Goal: Task Accomplishment & Management: Use online tool/utility

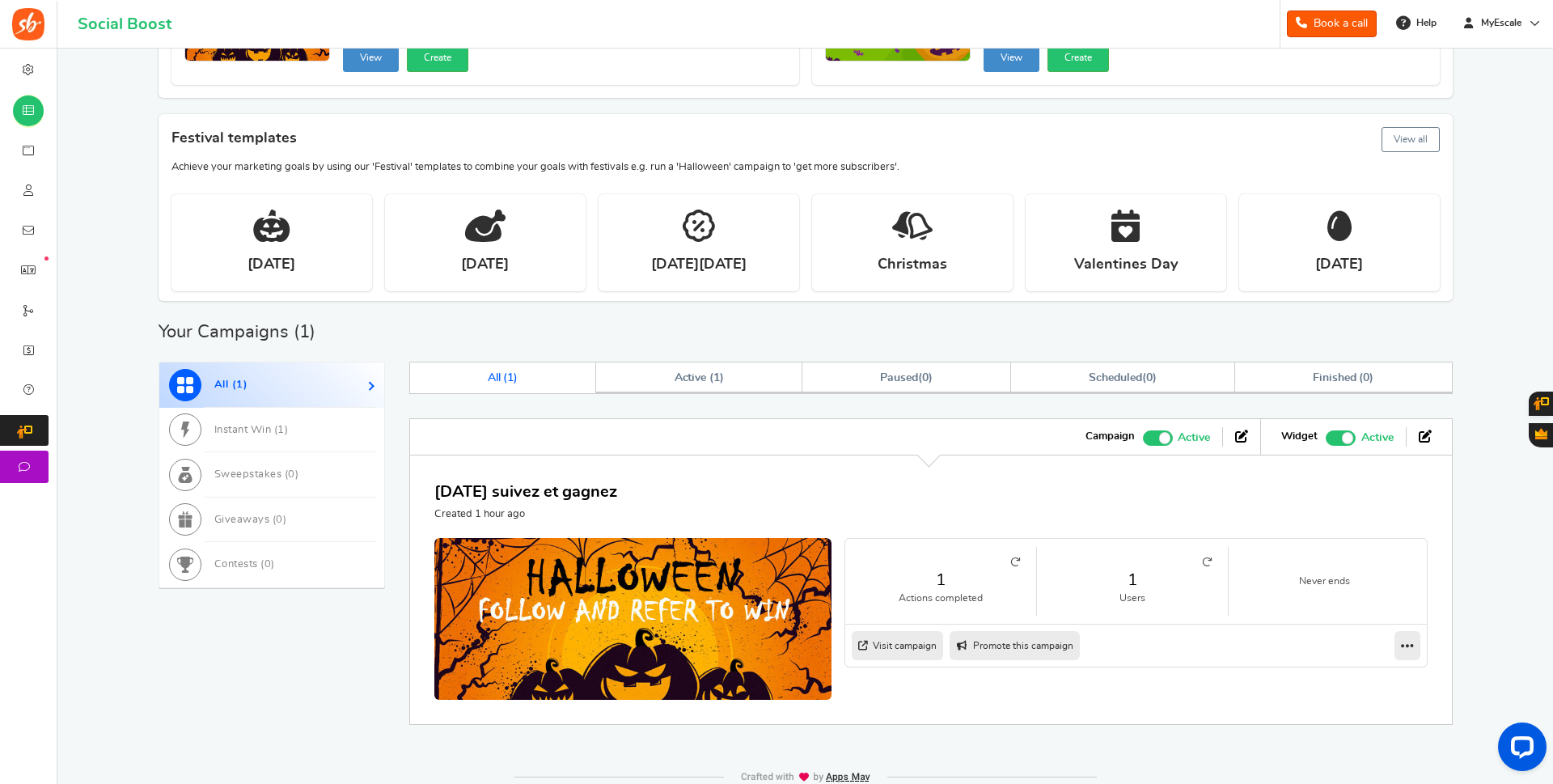
click at [1016, 561] on icon at bounding box center [1015, 562] width 10 height 10
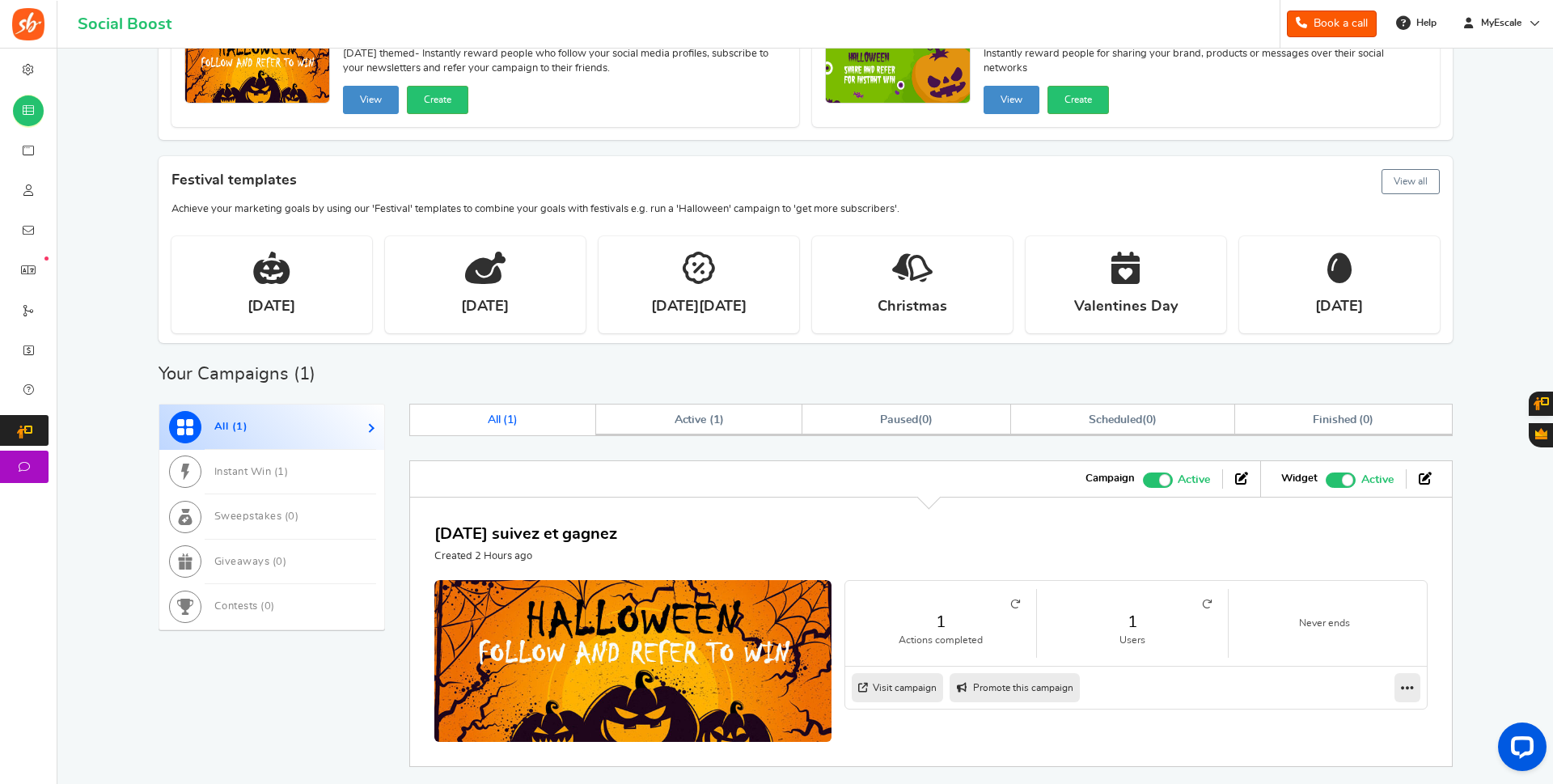
scroll to position [245, 0]
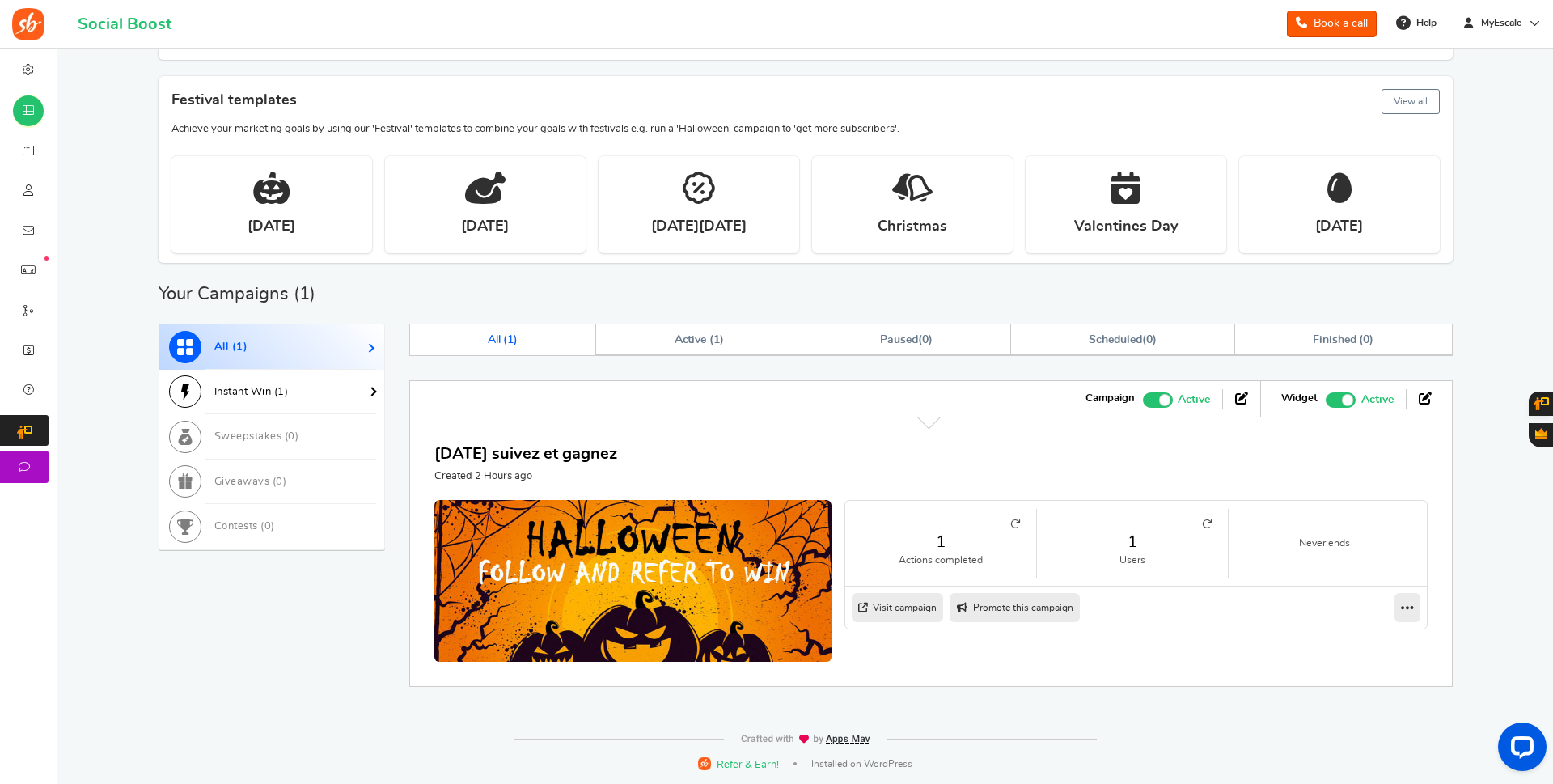
click at [236, 393] on span "Instant Win ( 1 )" at bounding box center [252, 392] width 75 height 11
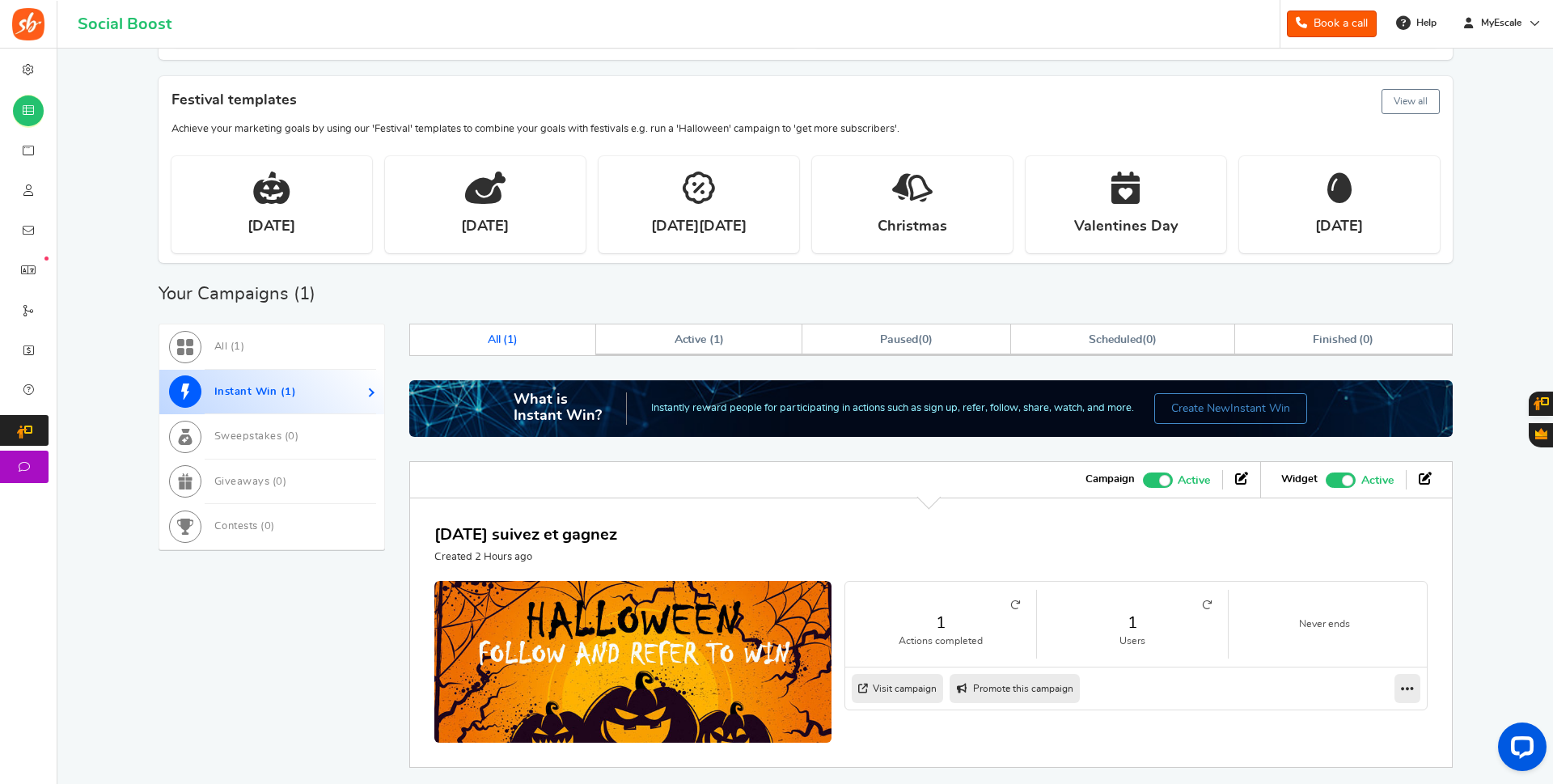
scroll to position [326, 0]
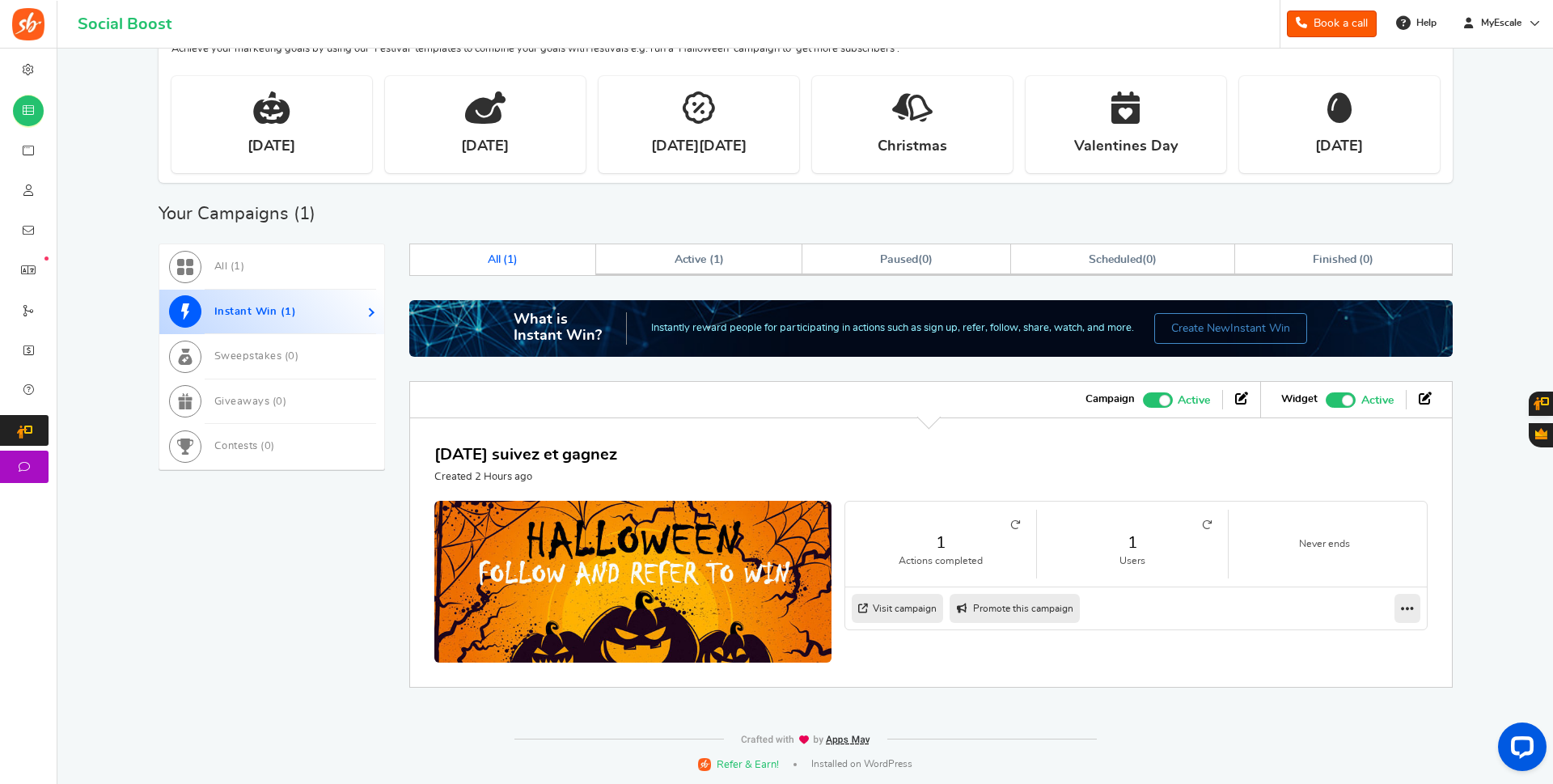
click at [1128, 545] on link "1" at bounding box center [1132, 542] width 158 height 24
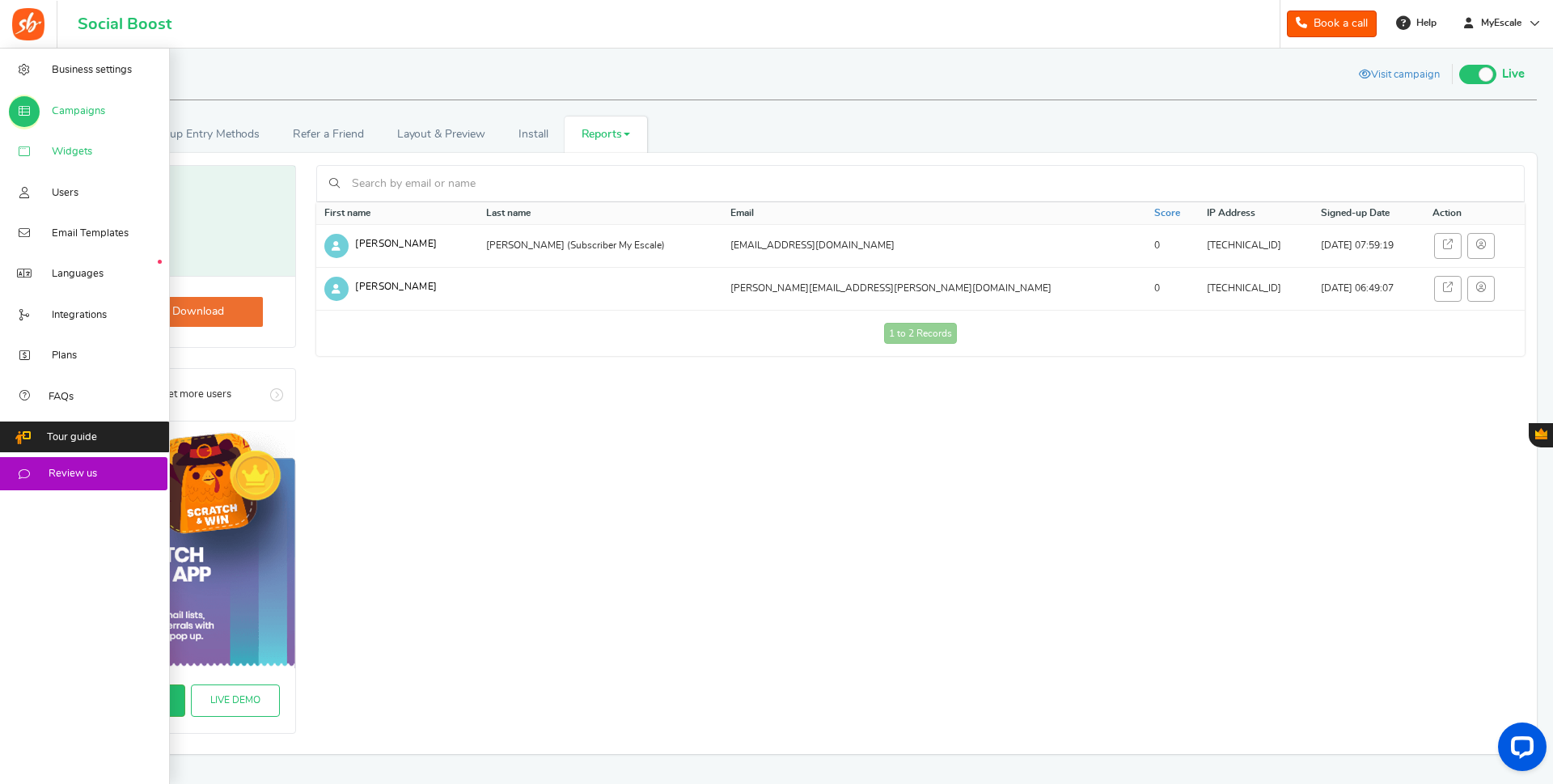
click at [71, 154] on span "Widgets" at bounding box center [71, 152] width 40 height 15
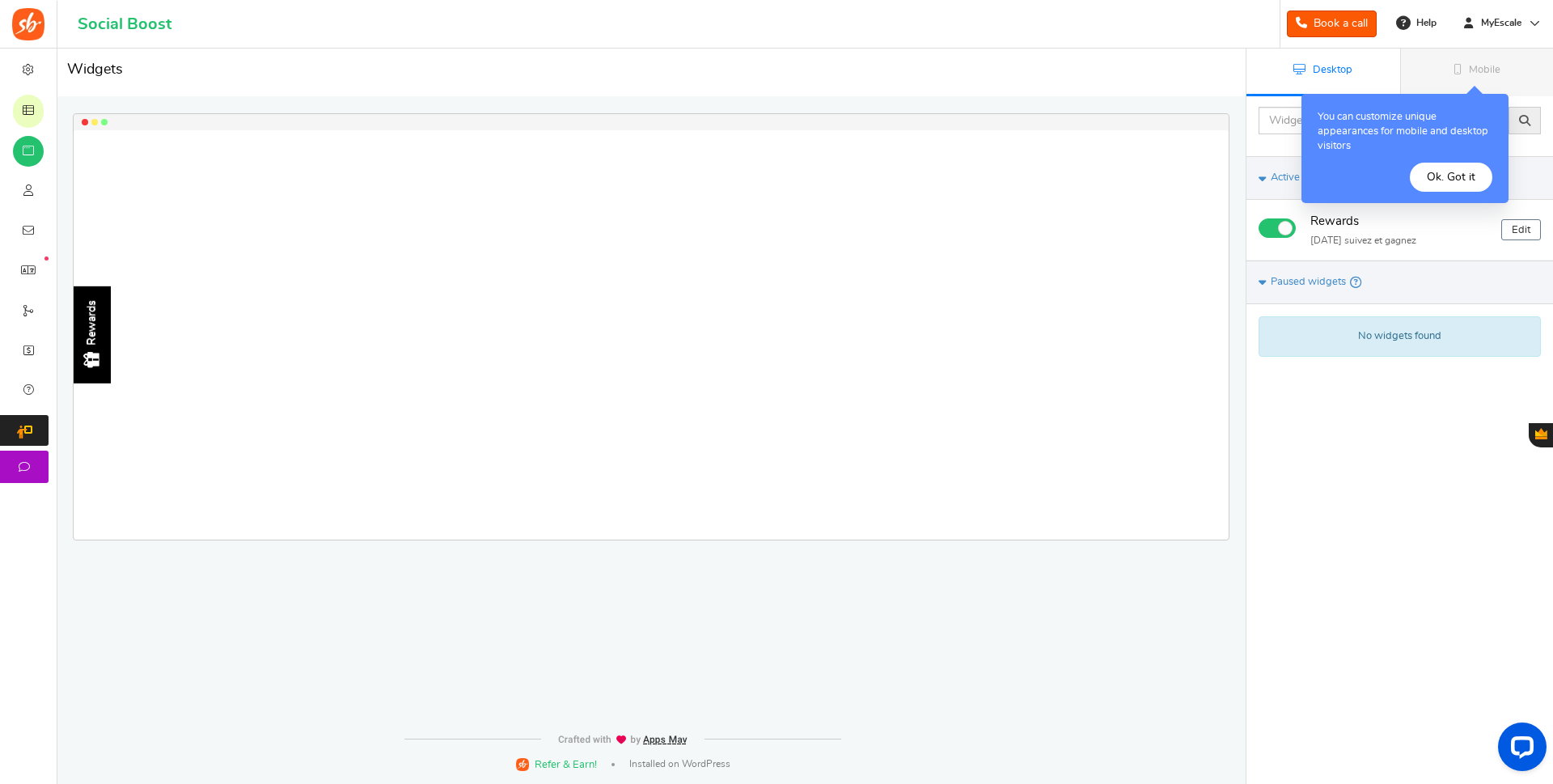
click at [1464, 178] on button "Ok. Got it" at bounding box center [1451, 177] width 83 height 29
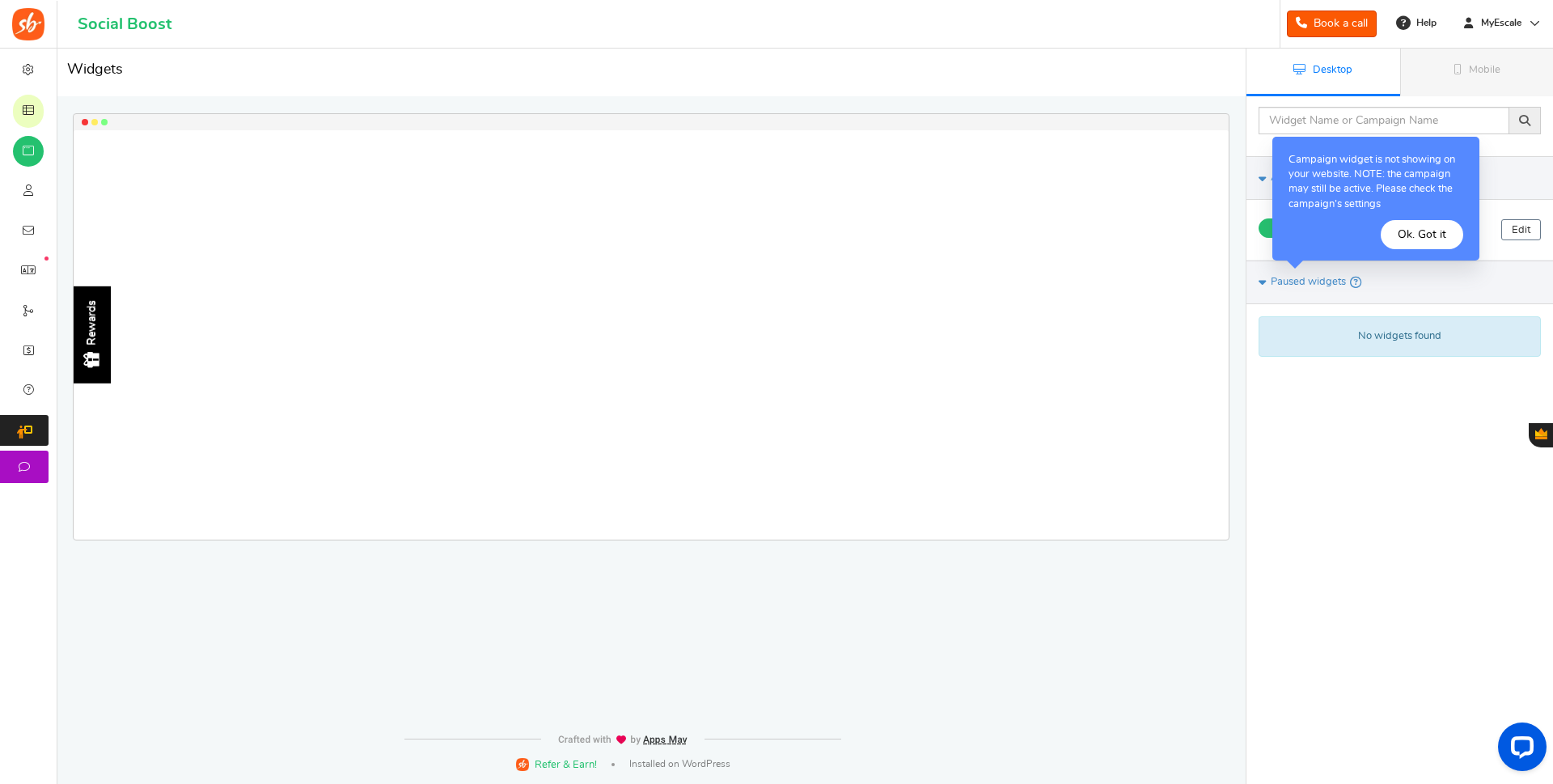
click at [1427, 237] on button "Ok. Got it" at bounding box center [1422, 235] width 83 height 29
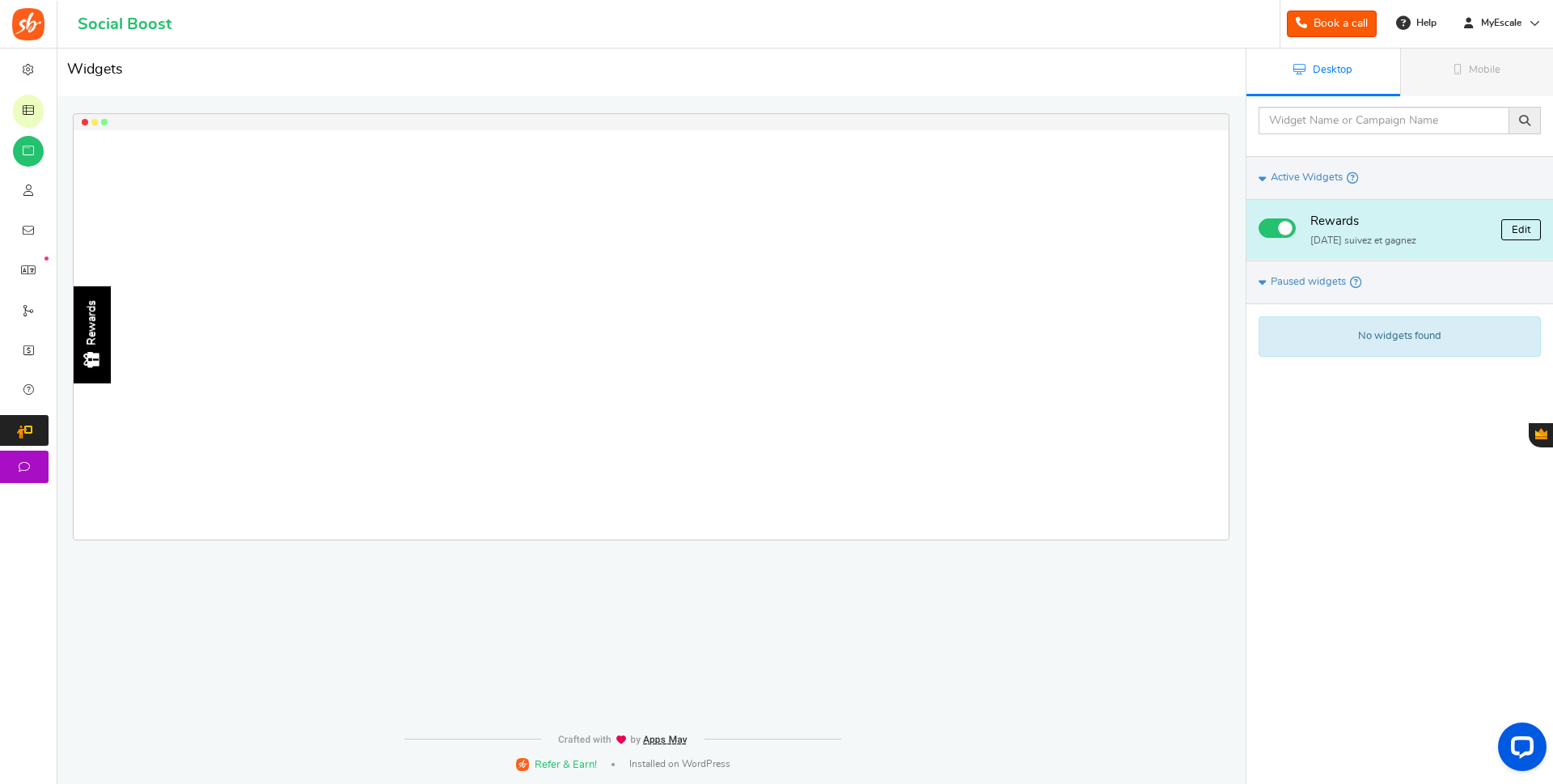
click at [1514, 232] on link "Edit" at bounding box center [1521, 230] width 39 height 21
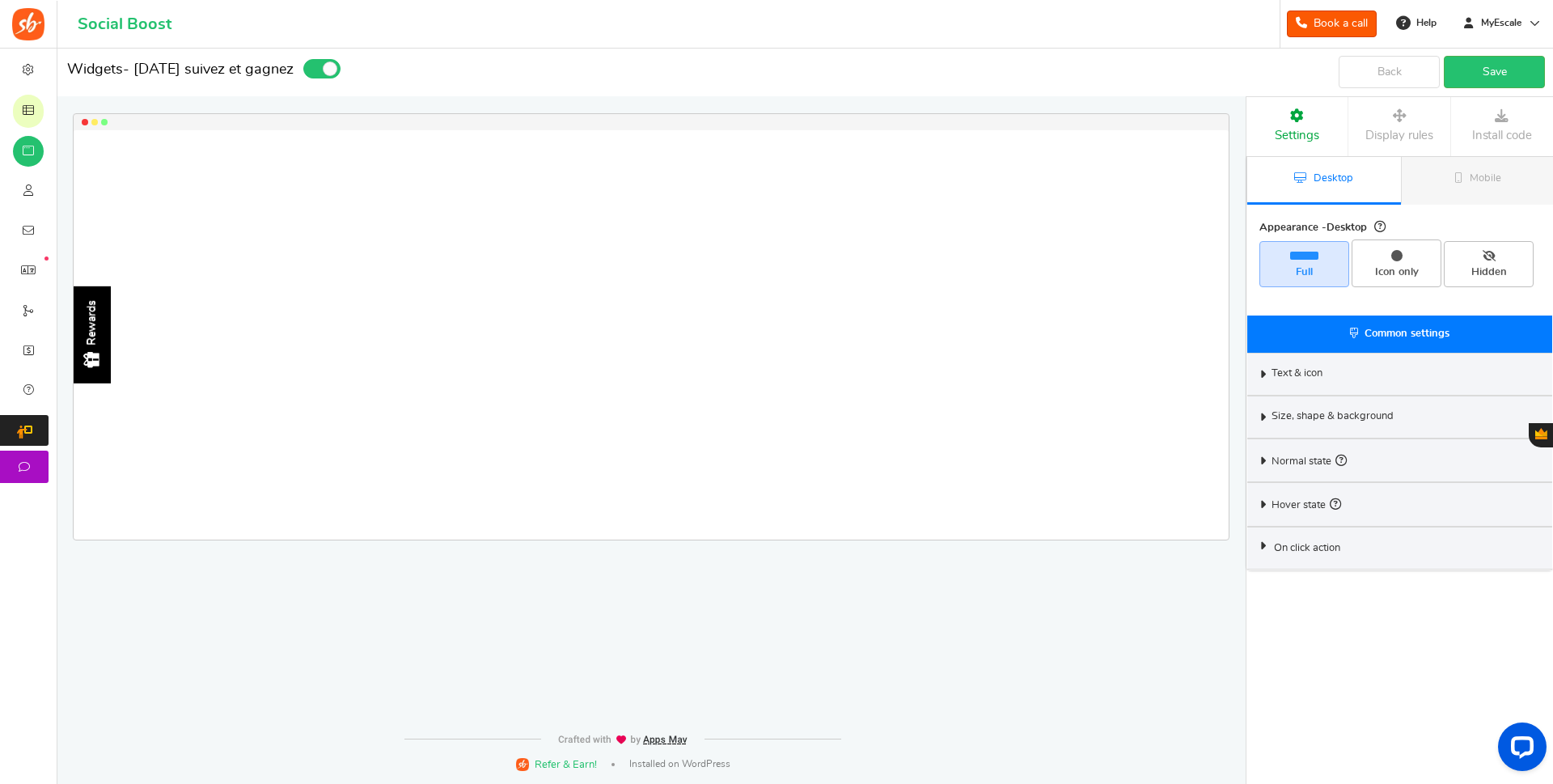
select select "left-side-drawer"
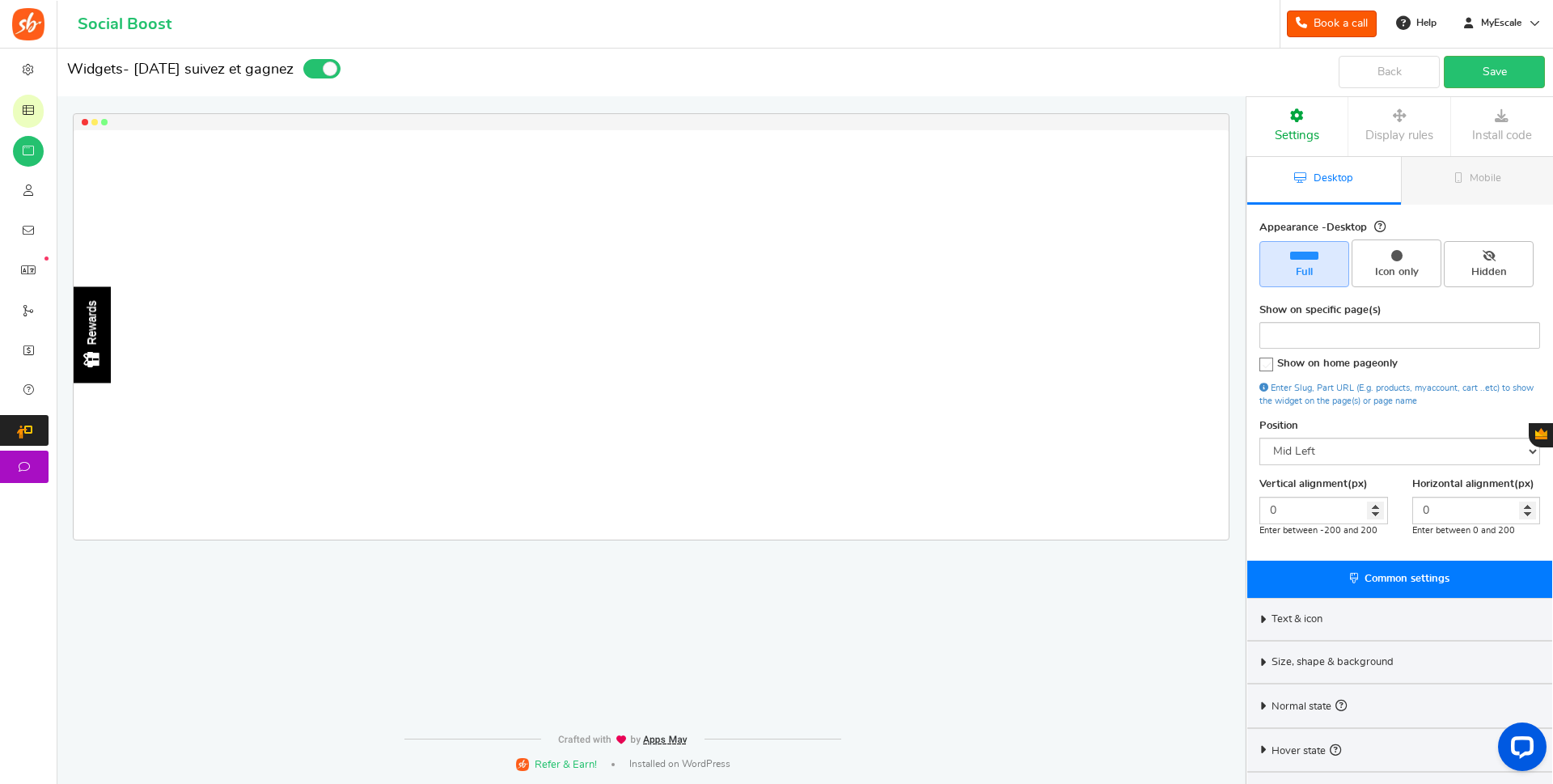
click at [1304, 614] on span "Text & icon" at bounding box center [1297, 619] width 51 height 15
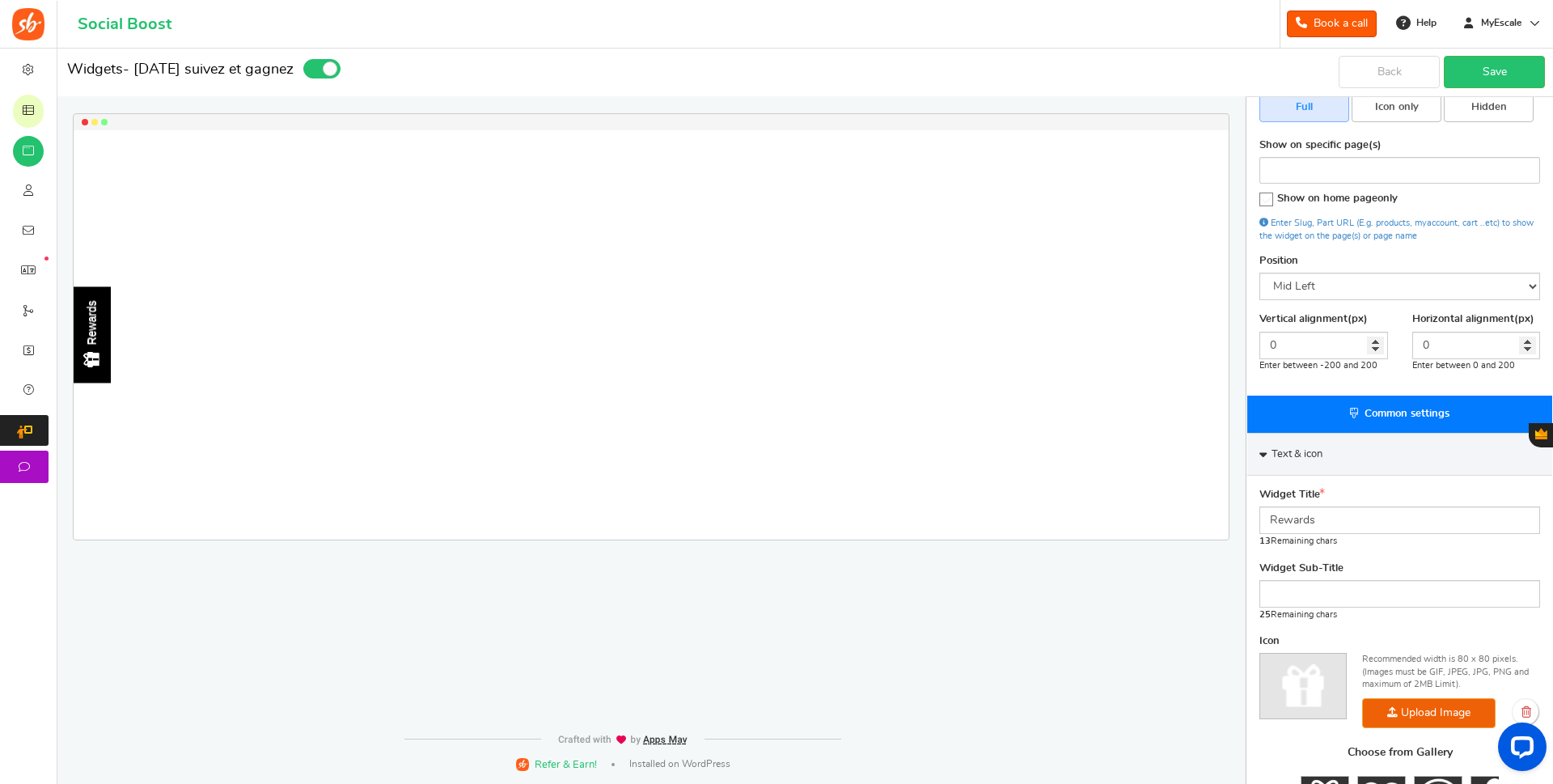
scroll to position [330, 0]
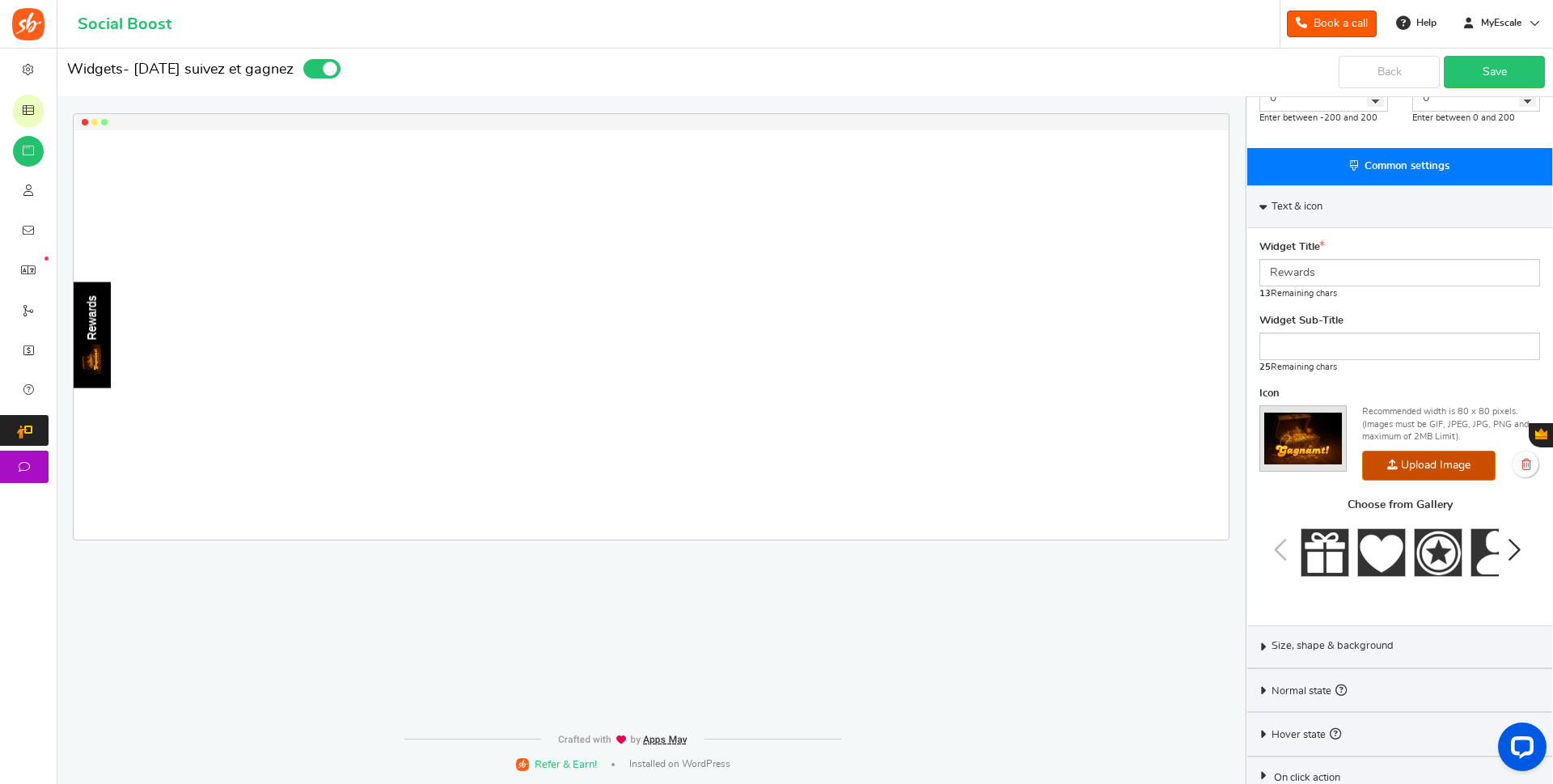
scroll to position [428, 0]
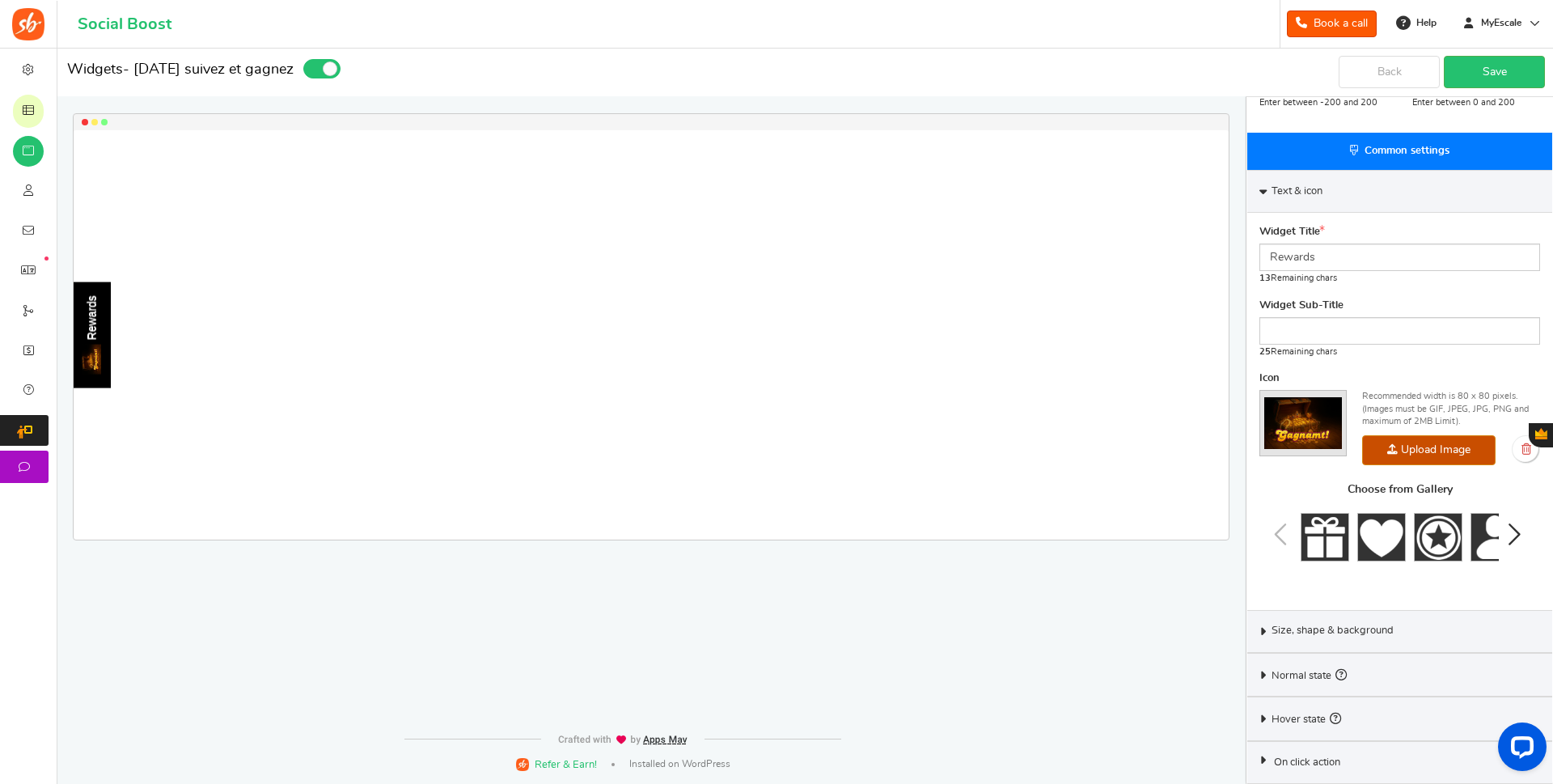
click at [1325, 629] on span "Size, shape & background" at bounding box center [1333, 631] width 122 height 15
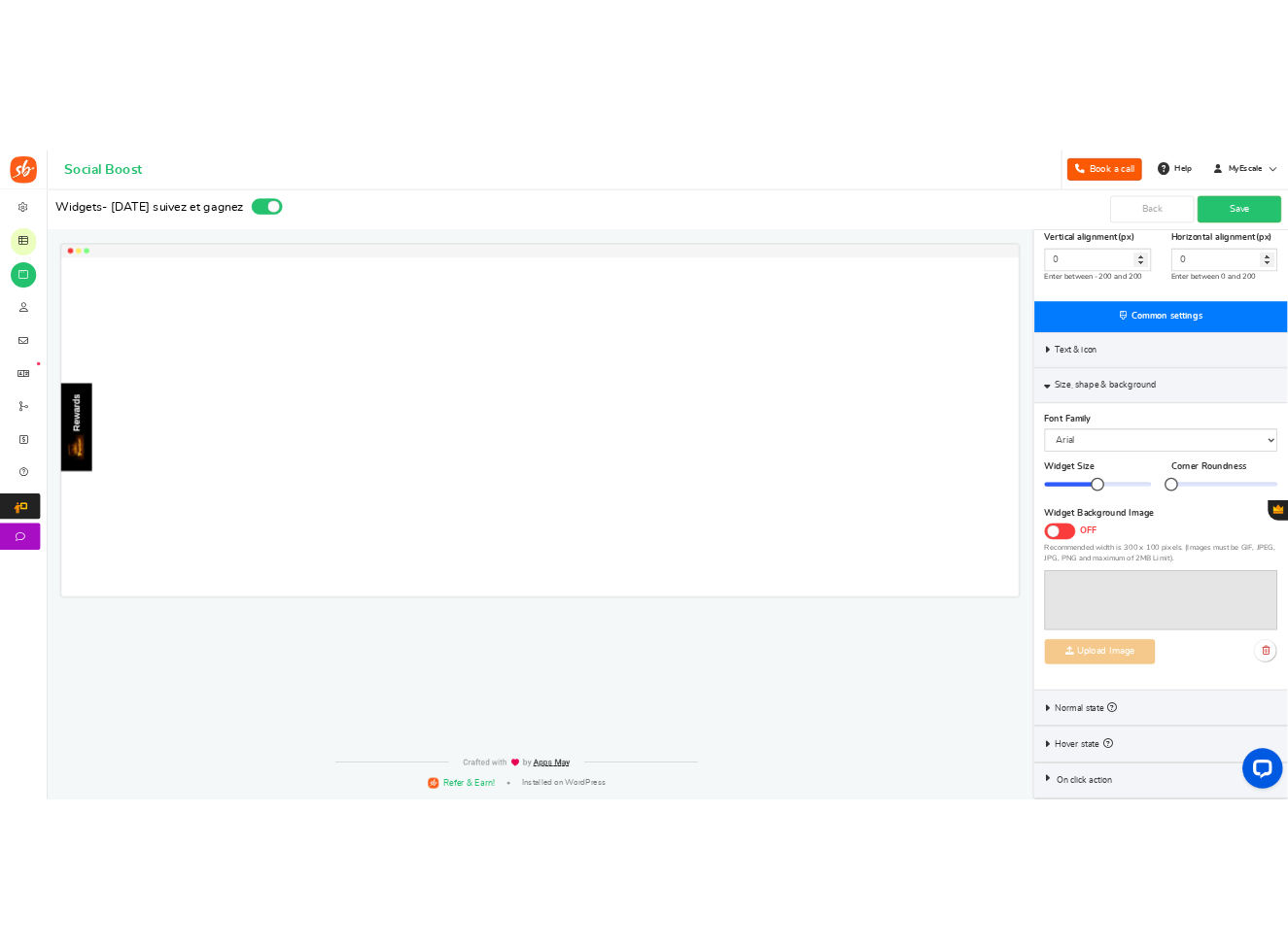
scroll to position [452, 0]
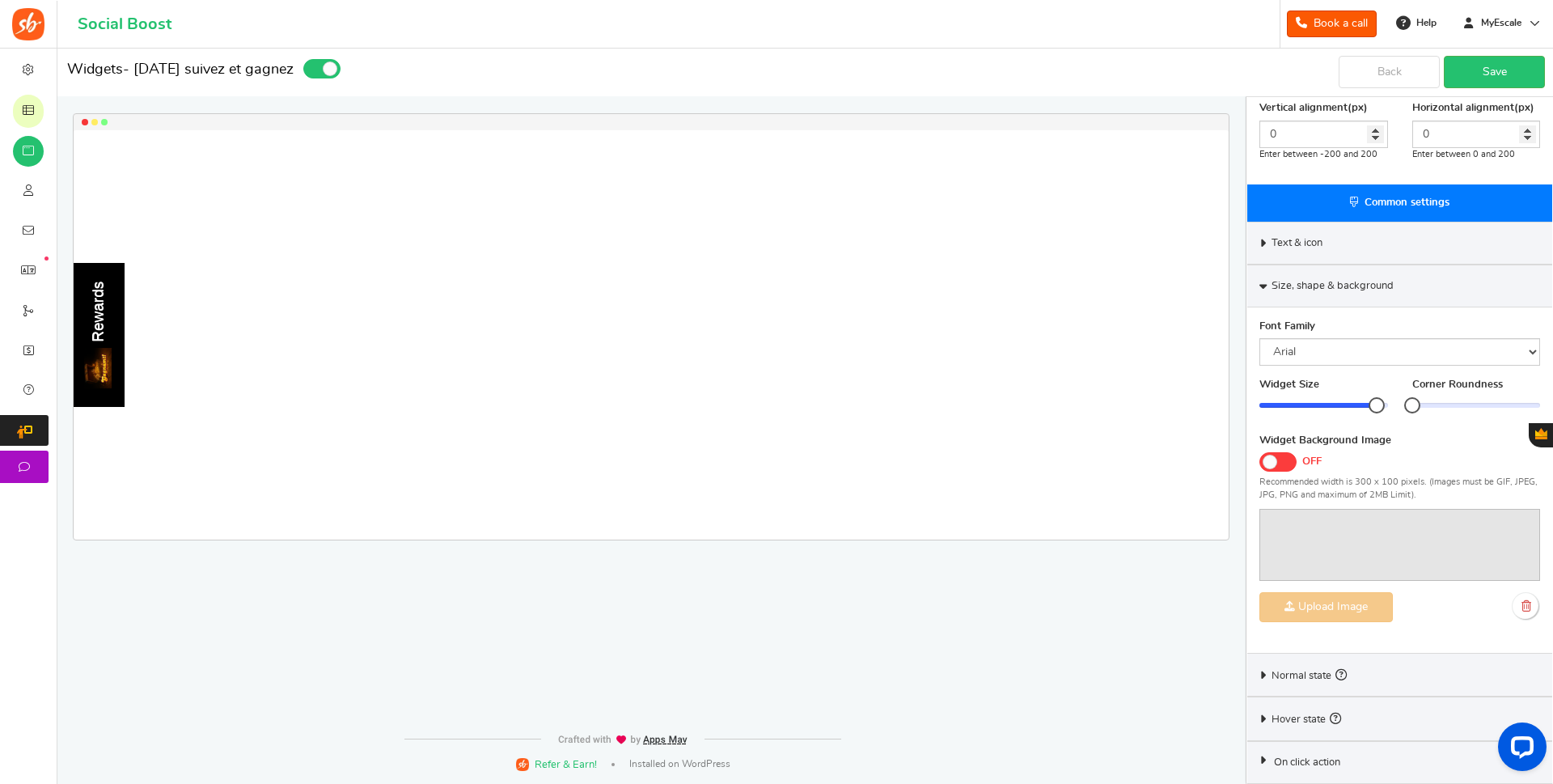
drag, startPoint x: 1325, startPoint y: 401, endPoint x: 1377, endPoint y: 401, distance: 52.0
click at [1377, 401] on div at bounding box center [1377, 406] width 16 height 16
click at [1263, 240] on icon at bounding box center [1263, 242] width 12 height 7
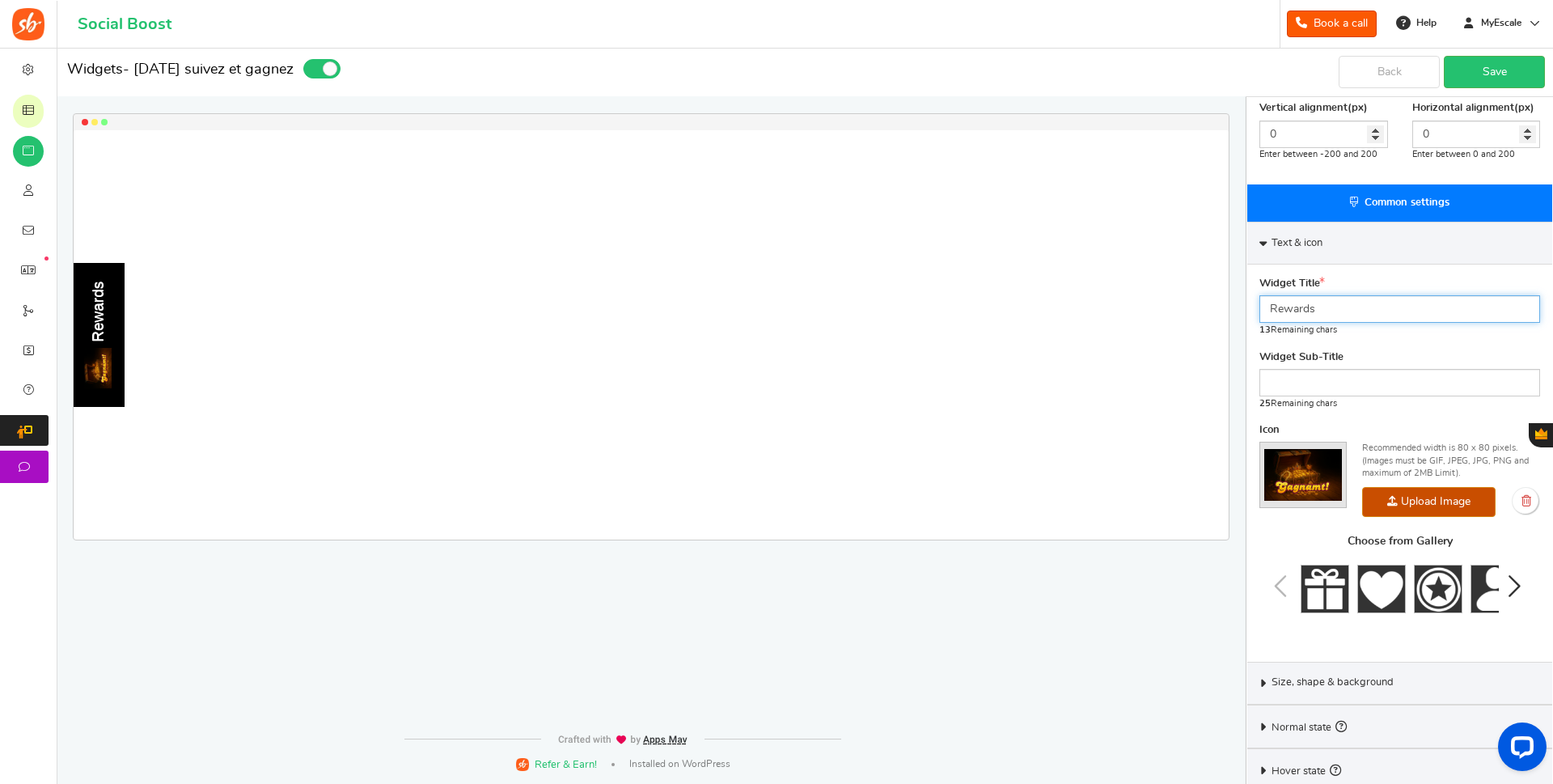
click at [1347, 307] on input "Rewards" at bounding box center [1400, 309] width 281 height 28
drag, startPoint x: 1353, startPoint y: 307, endPoint x: 1266, endPoint y: 302, distance: 87.1
click at [1266, 302] on input "Rewards" at bounding box center [1400, 309] width 281 height 28
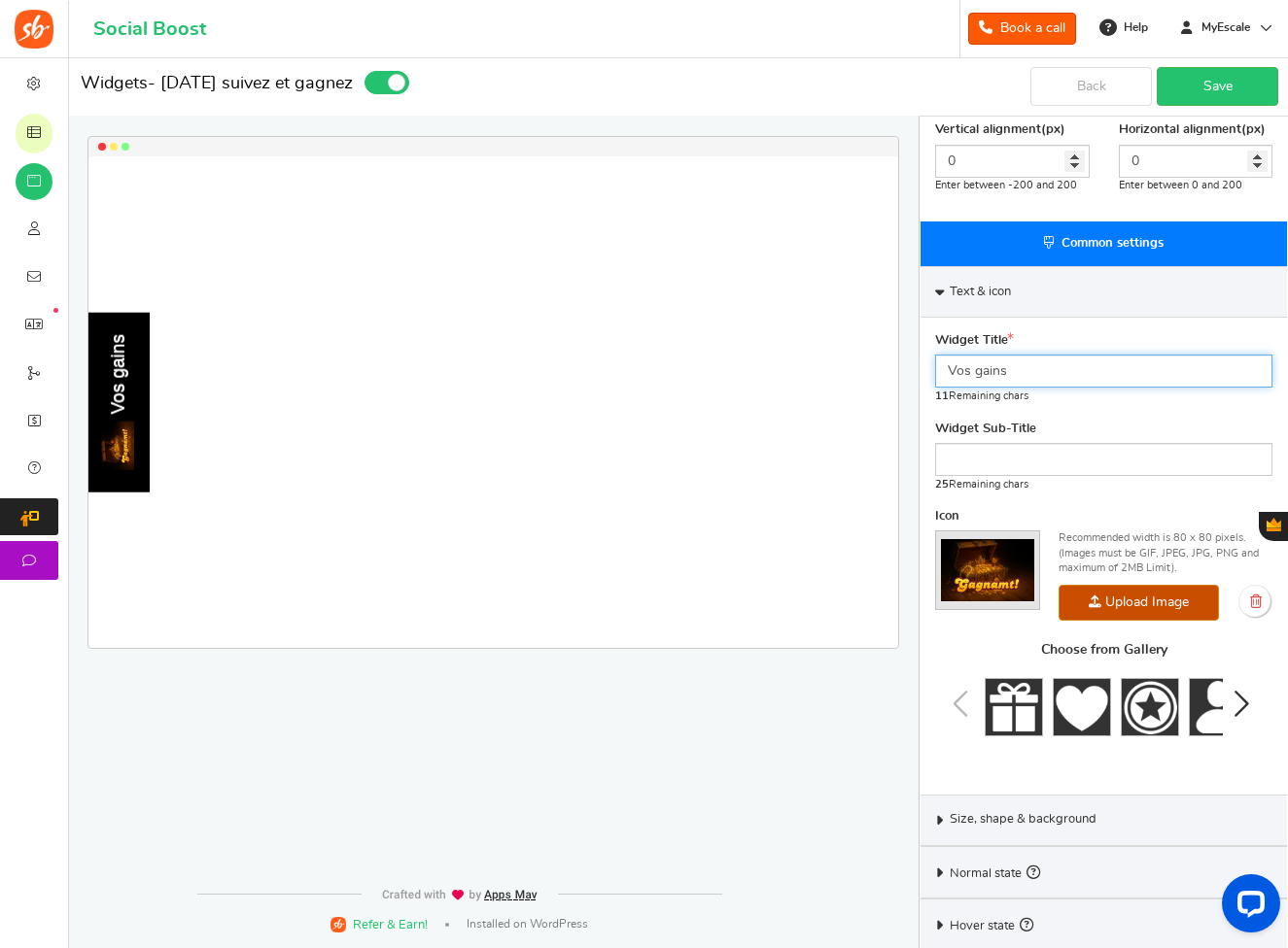
type input "Vos gains"
click at [1213, 92] on link "Save" at bounding box center [1217, 86] width 121 height 38
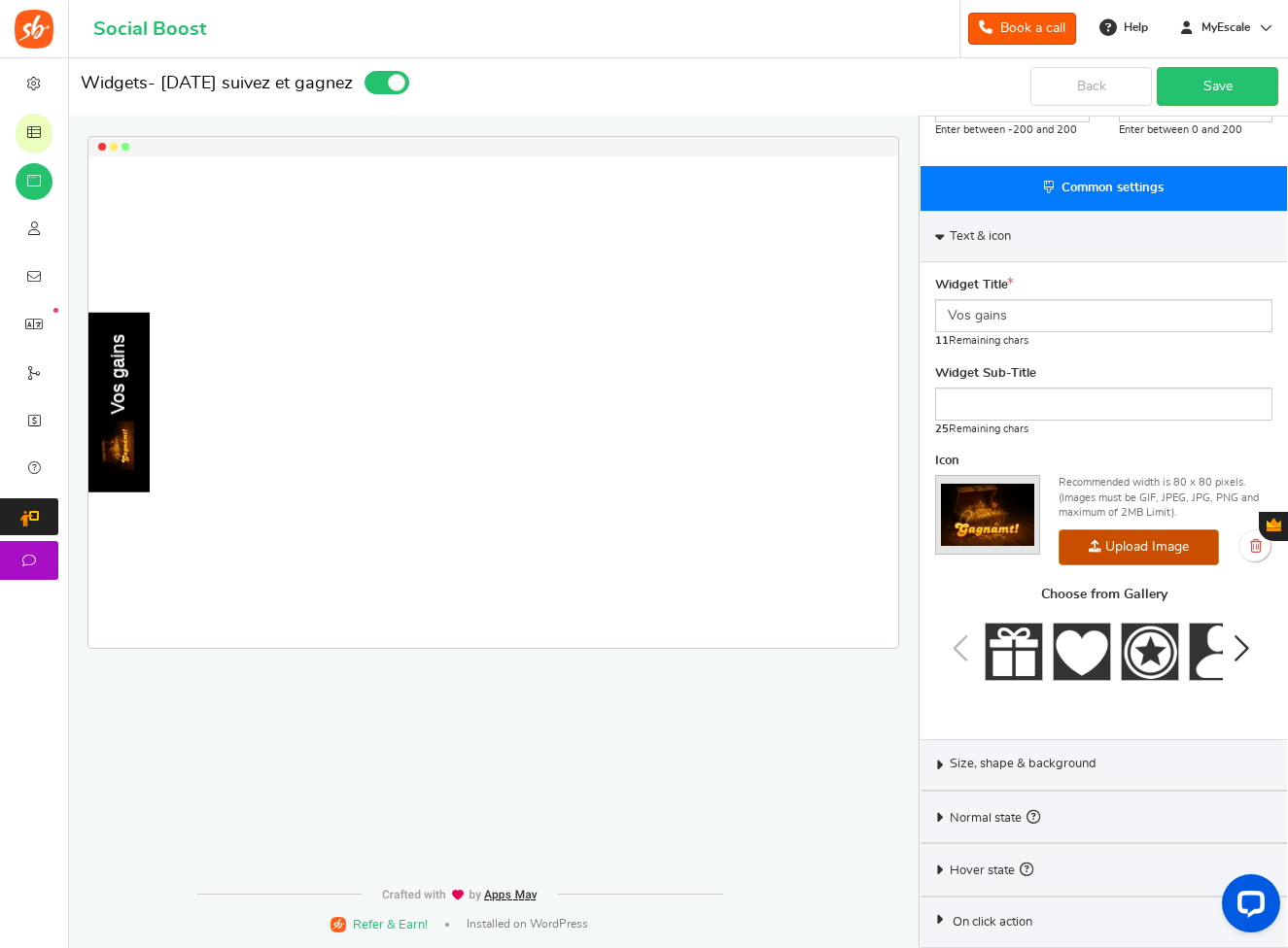
click at [989, 867] on span "Hover state" at bounding box center [991, 870] width 84 height 22
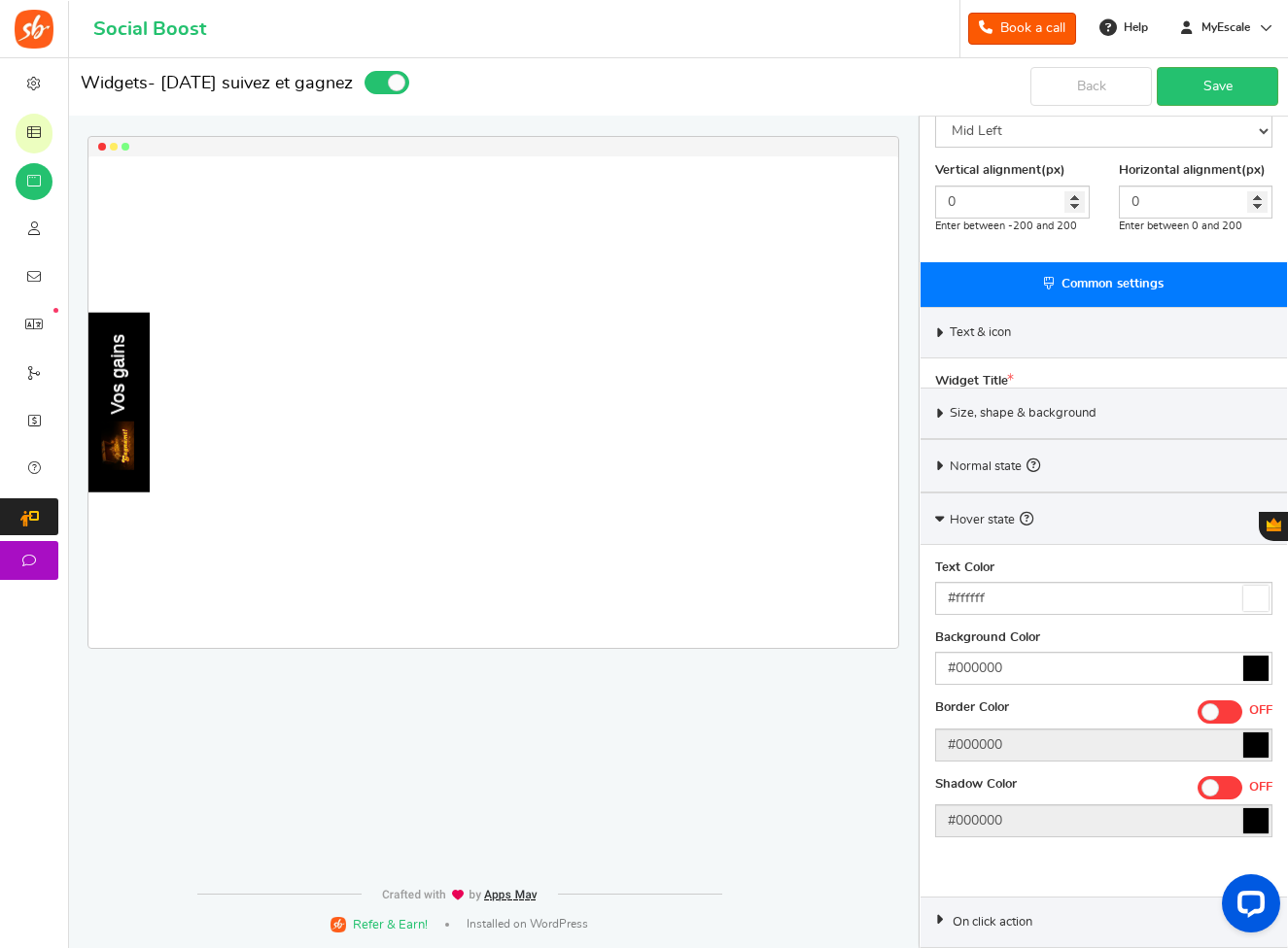
scroll to position [352, 0]
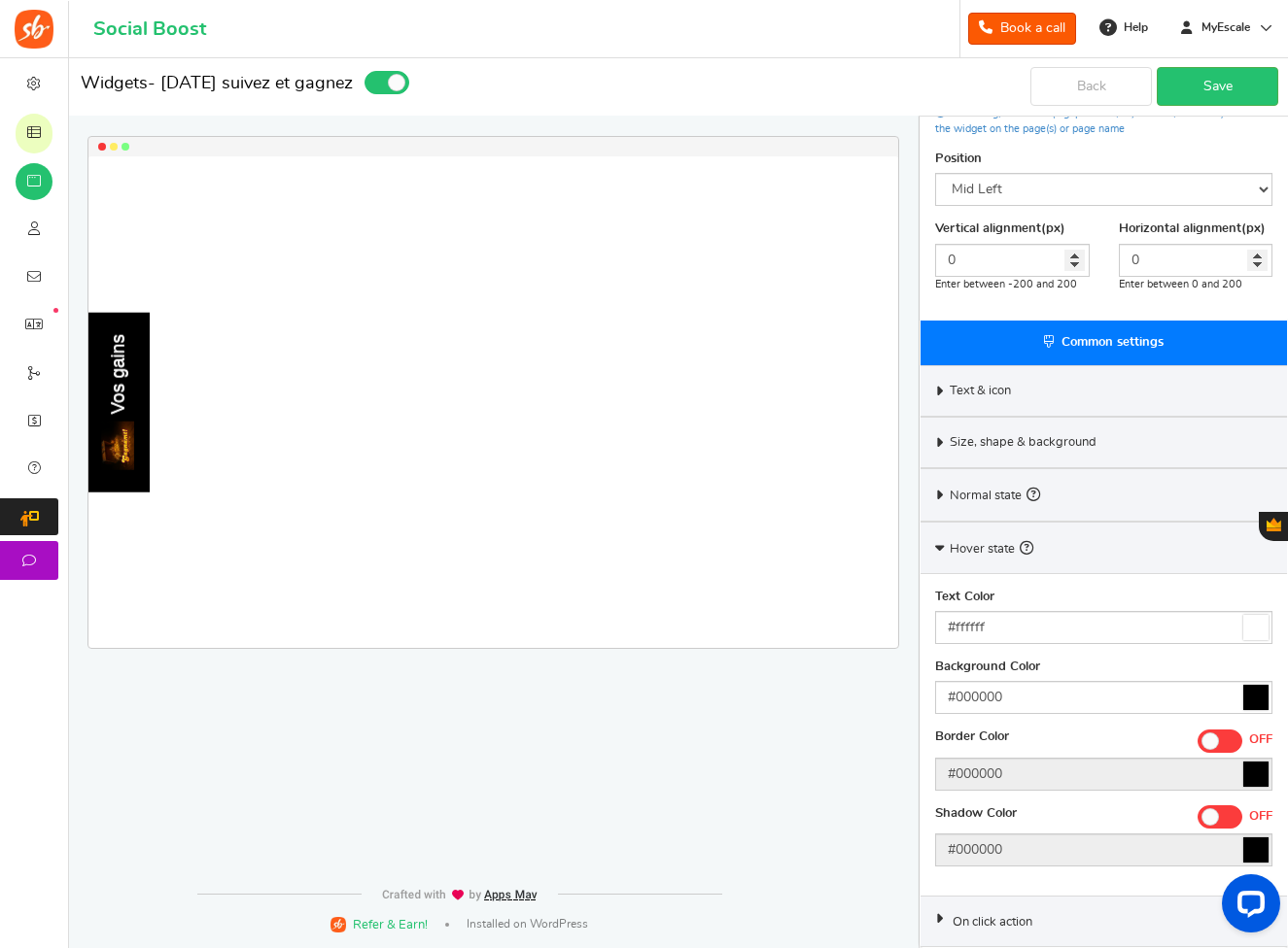
click at [1018, 915] on span "On click action" at bounding box center [992, 923] width 80 height 18
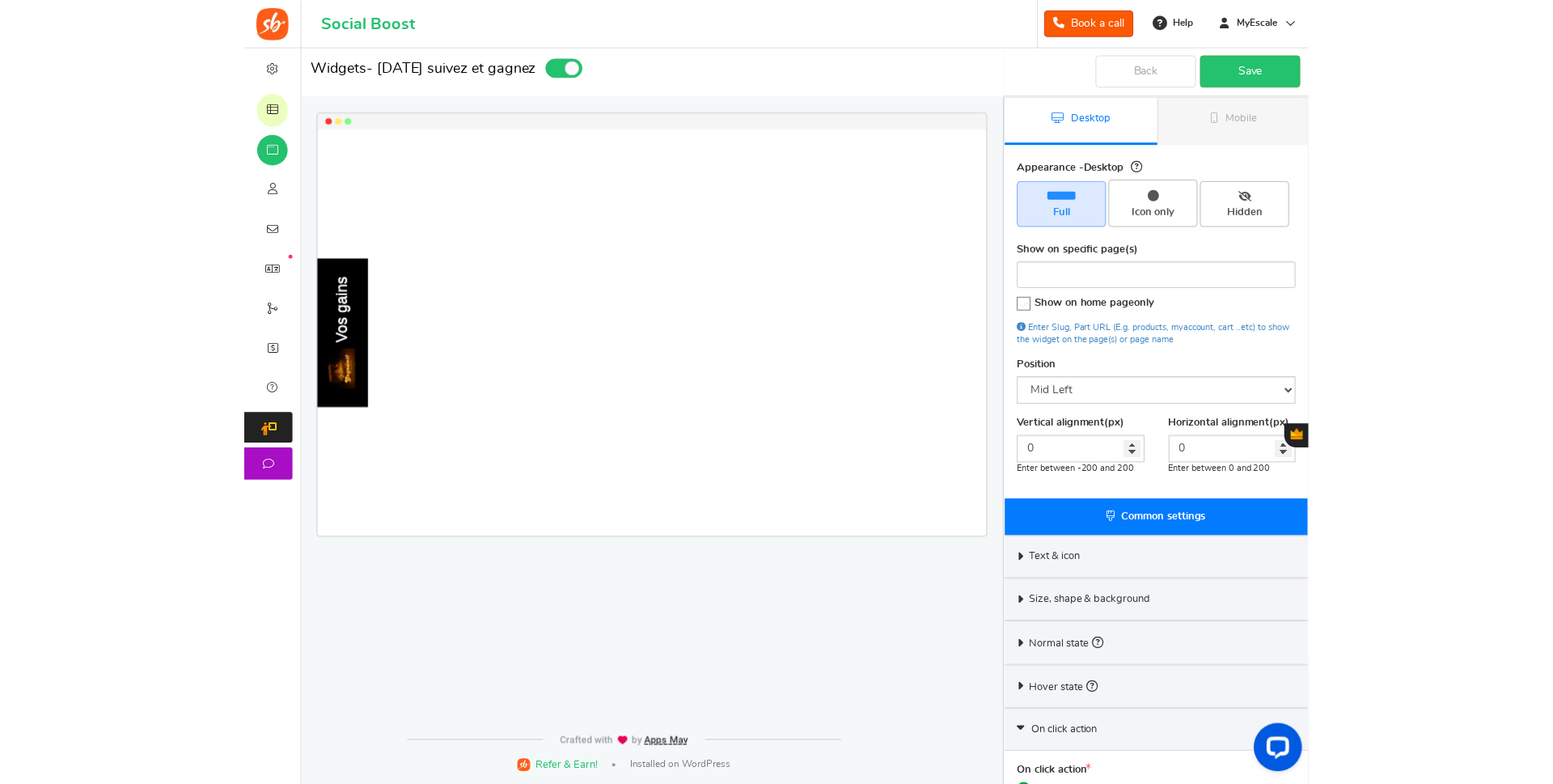
scroll to position [0, 0]
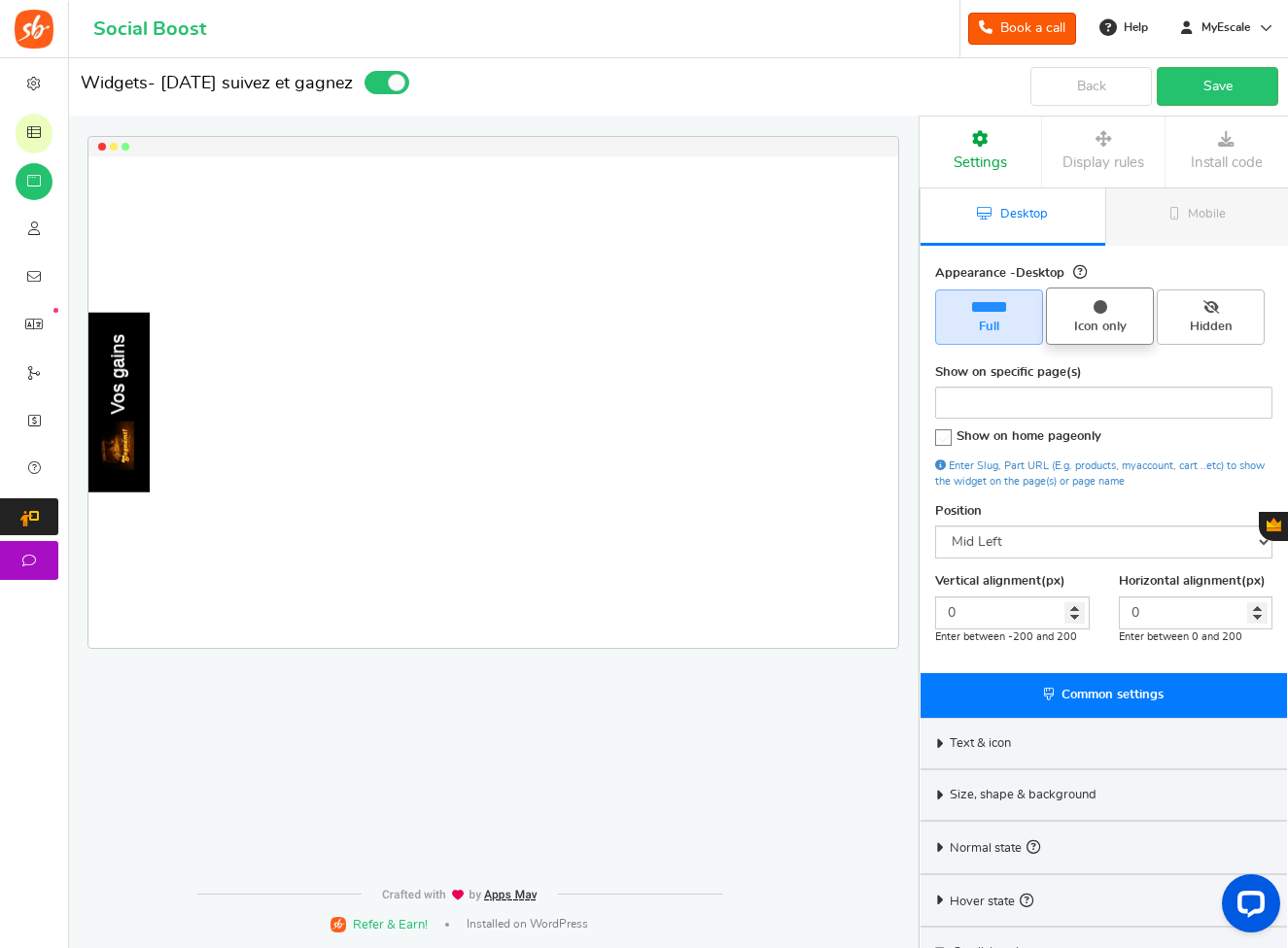
click at [1102, 313] on icon at bounding box center [1101, 307] width 14 height 14
click at [1102, 304] on input "Icon only" at bounding box center [1106, 297] width 13 height 13
radio input "true"
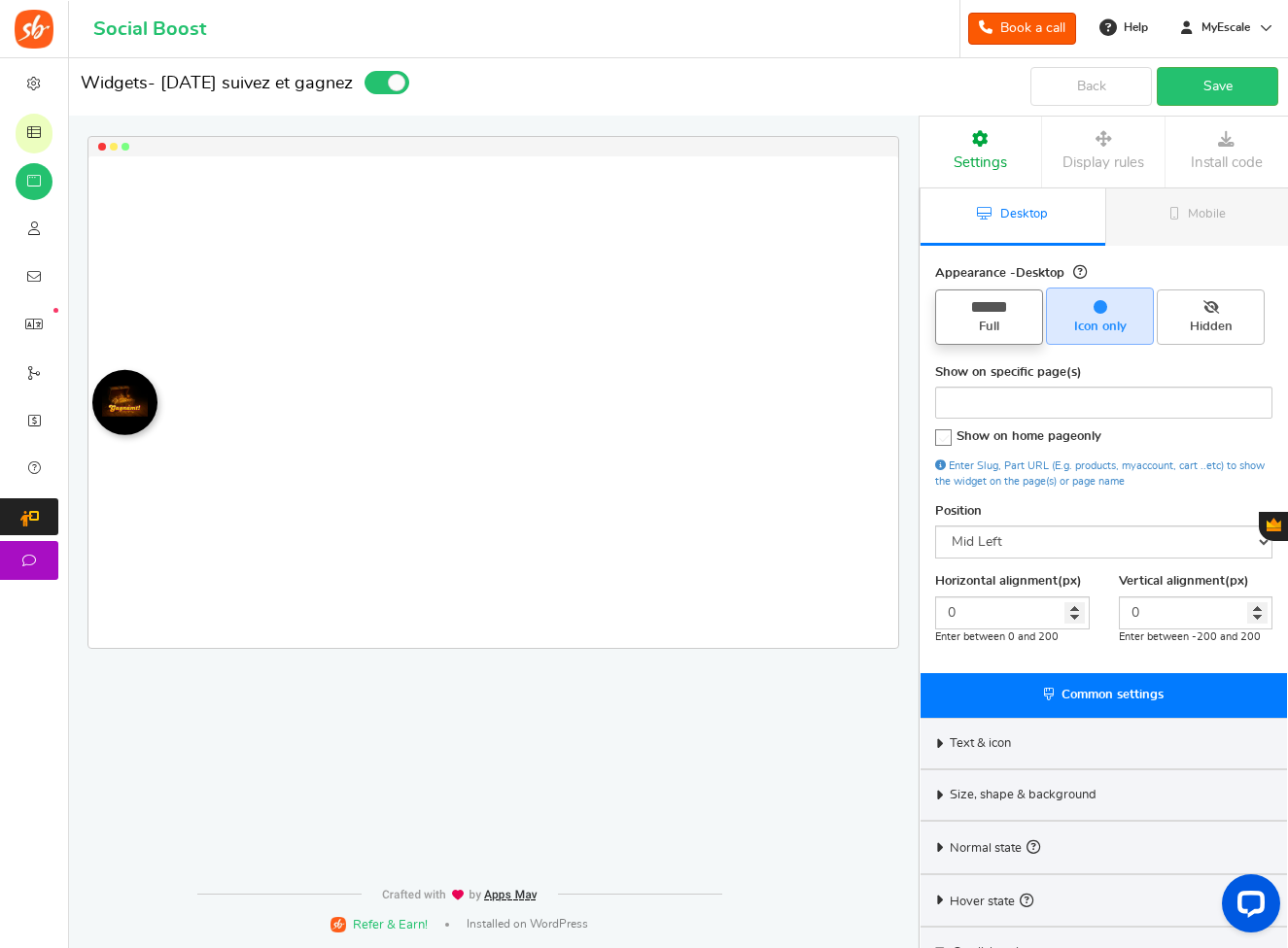
click at [1000, 317] on span "Full" at bounding box center [990, 316] width 108 height 54
click at [1000, 306] on input "Full" at bounding box center [996, 299] width 13 height 13
radio input "true"
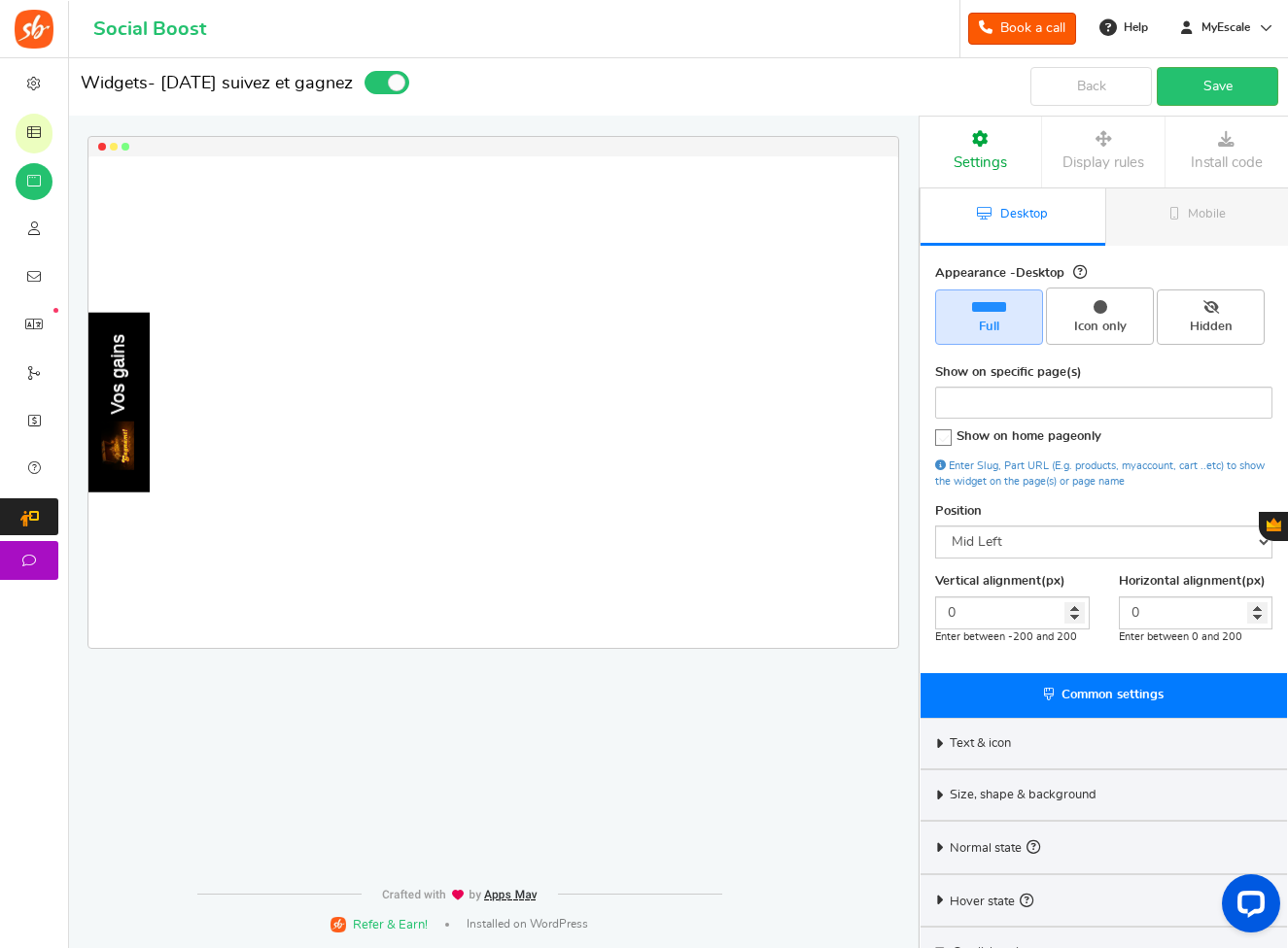
click at [1096, 136] on icon at bounding box center [1103, 139] width 93 height 17
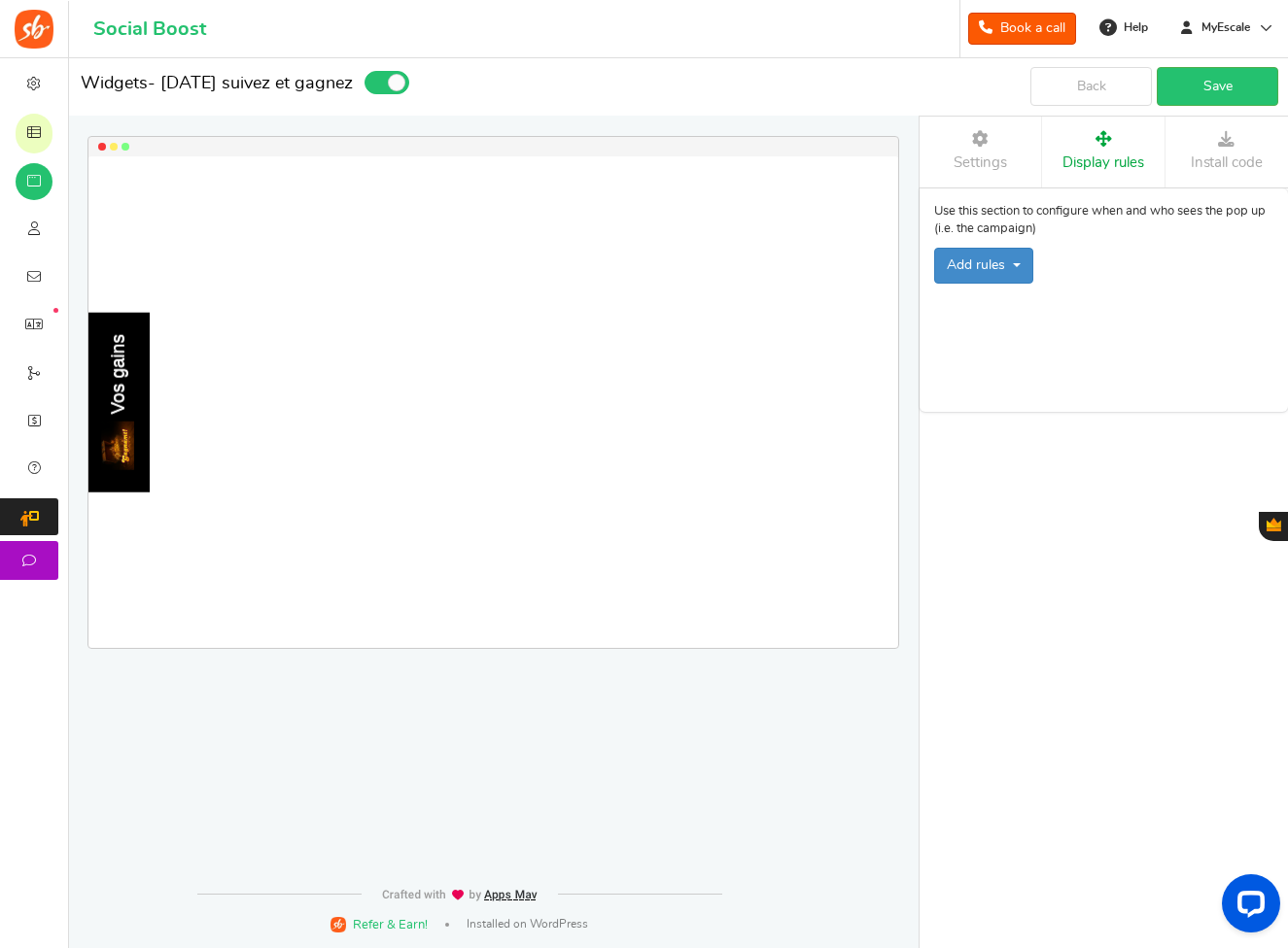
click at [1236, 148] on link "Install code" at bounding box center [1227, 152] width 122 height 71
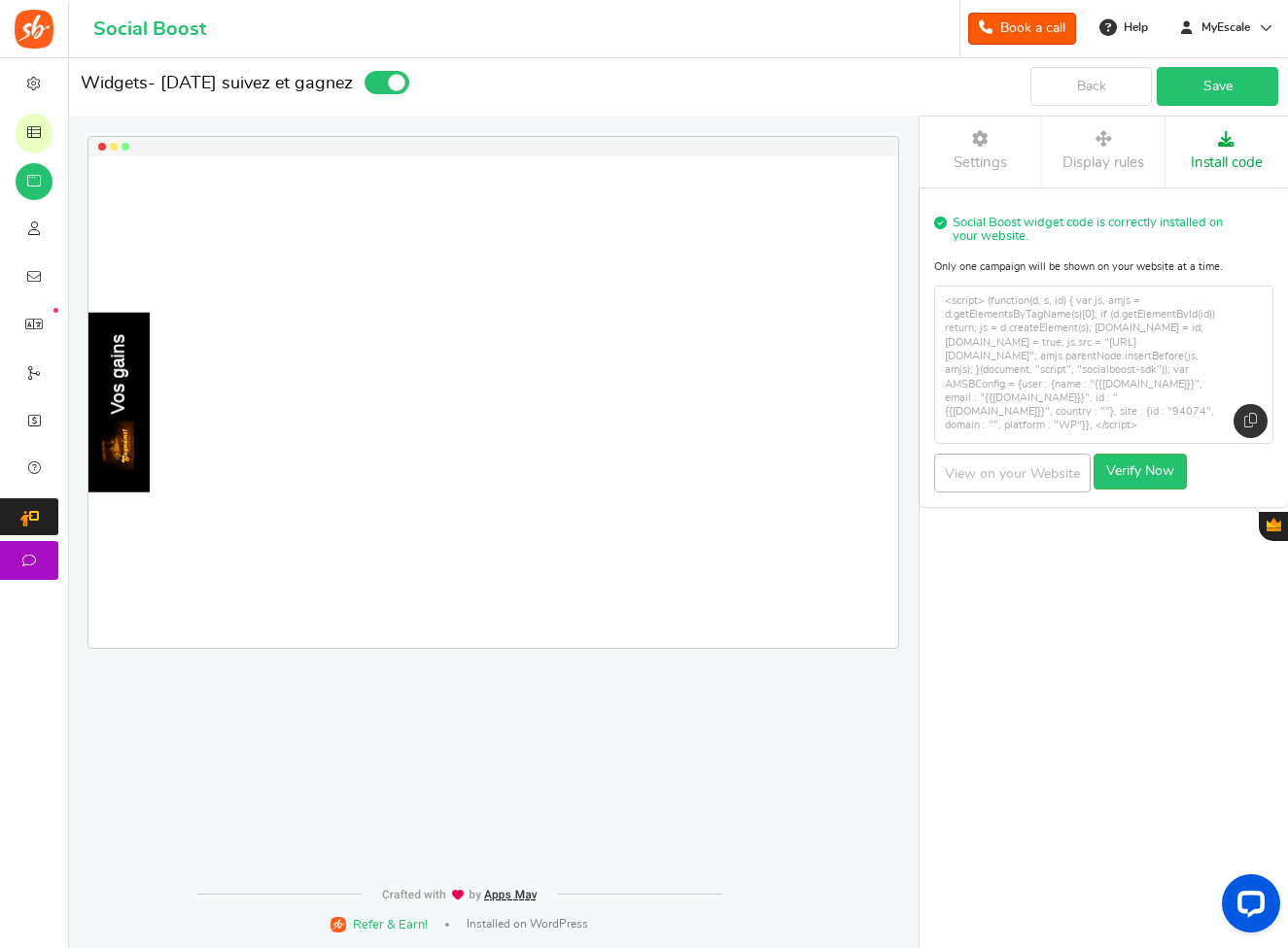
click at [1238, 76] on link "Save" at bounding box center [1217, 86] width 121 height 38
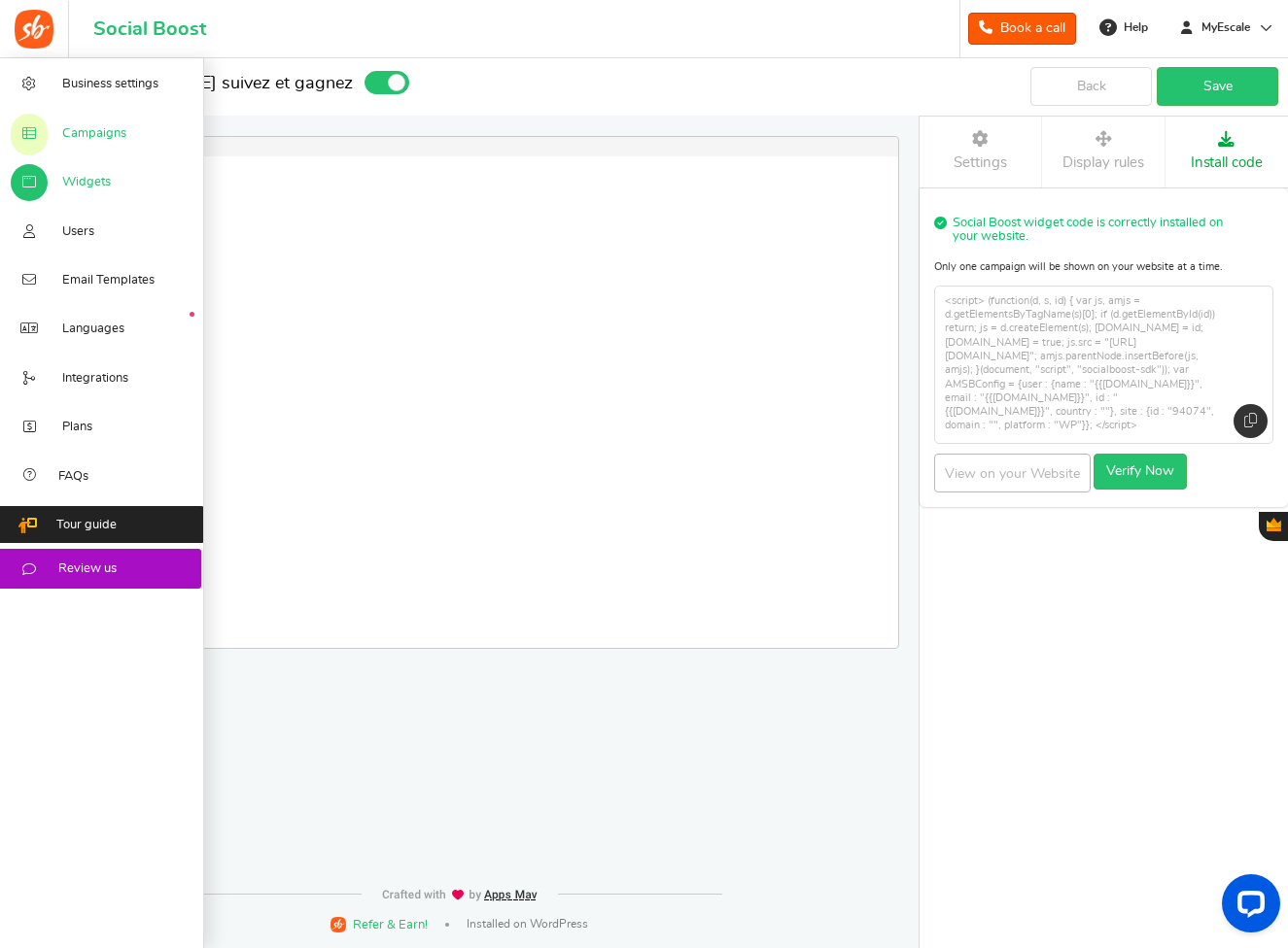
click at [95, 127] on span "Campaigns" at bounding box center [94, 134] width 64 height 18
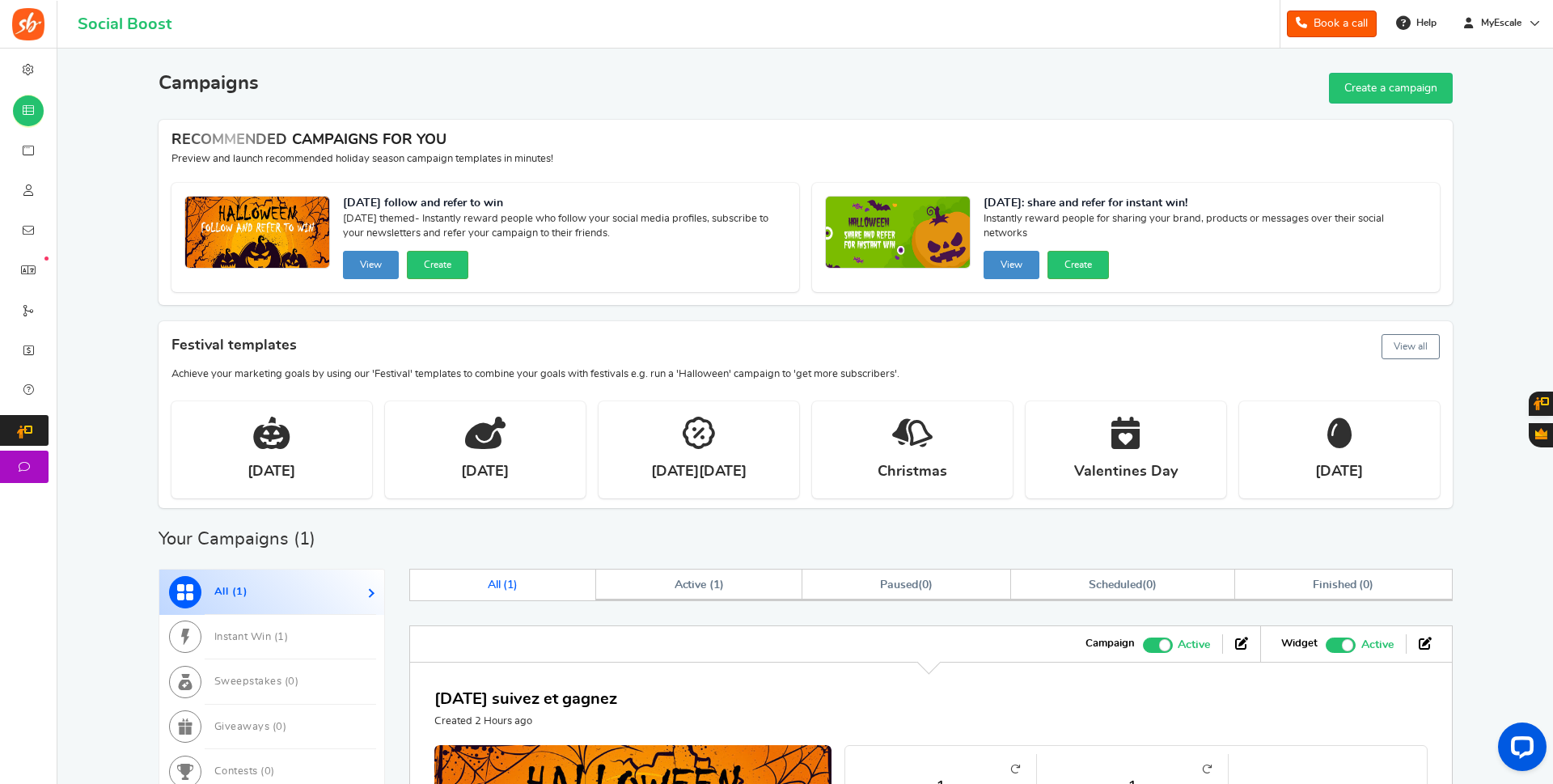
scroll to position [245, 0]
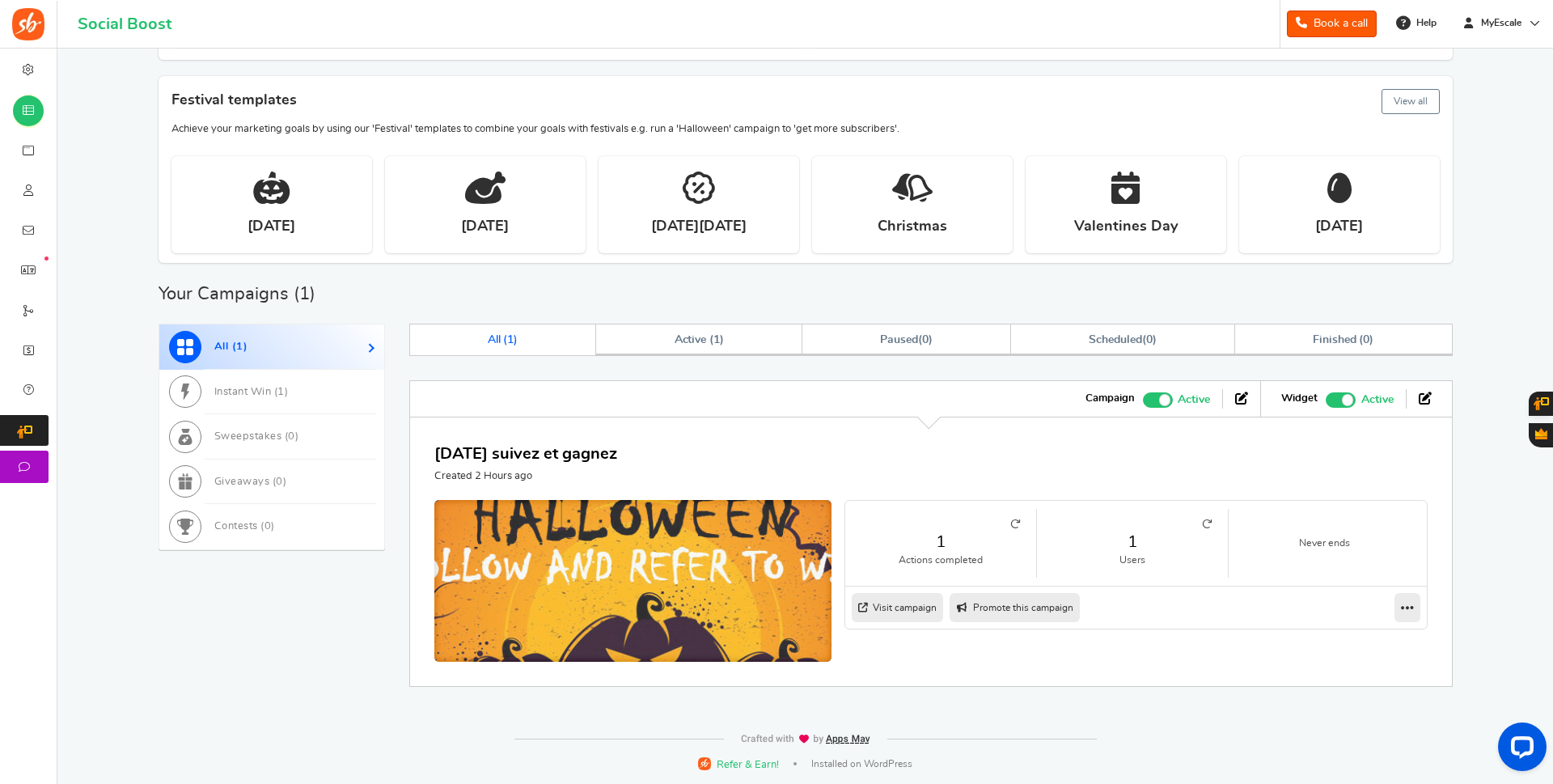
click at [615, 578] on img at bounding box center [633, 585] width 597 height 254
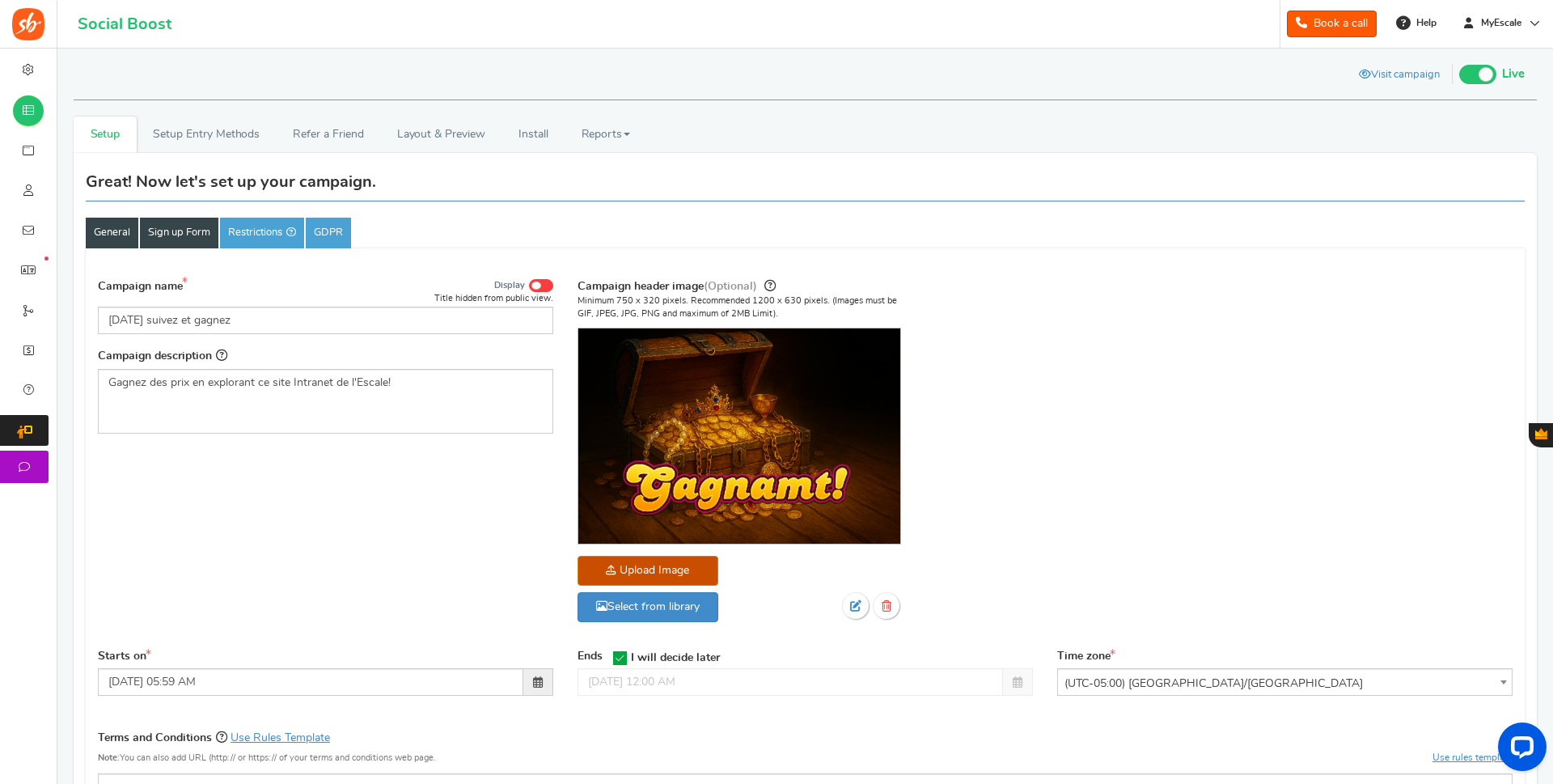
click at [170, 229] on link "Sign up Form" at bounding box center [179, 233] width 79 height 31
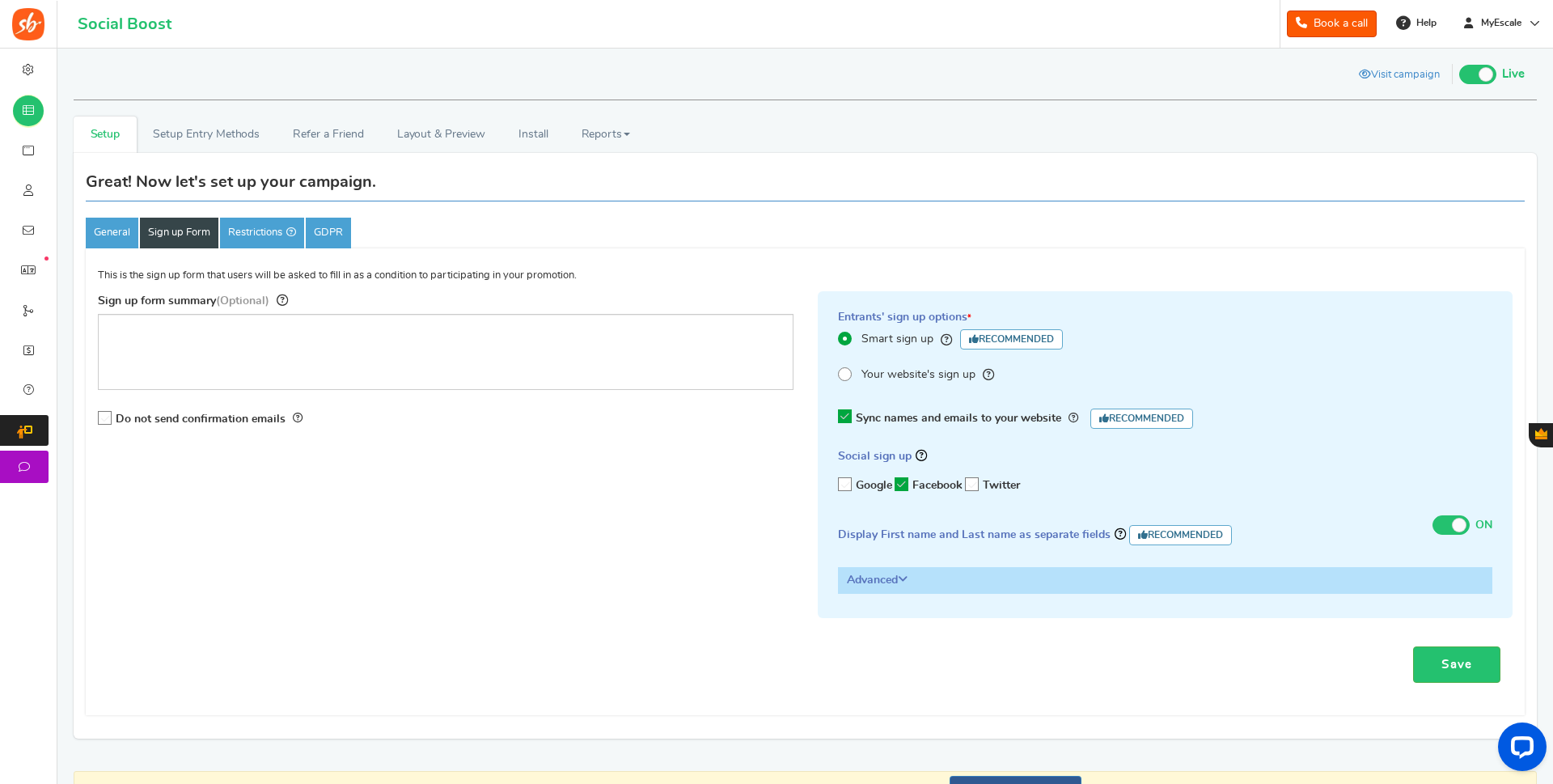
scroll to position [103, 0]
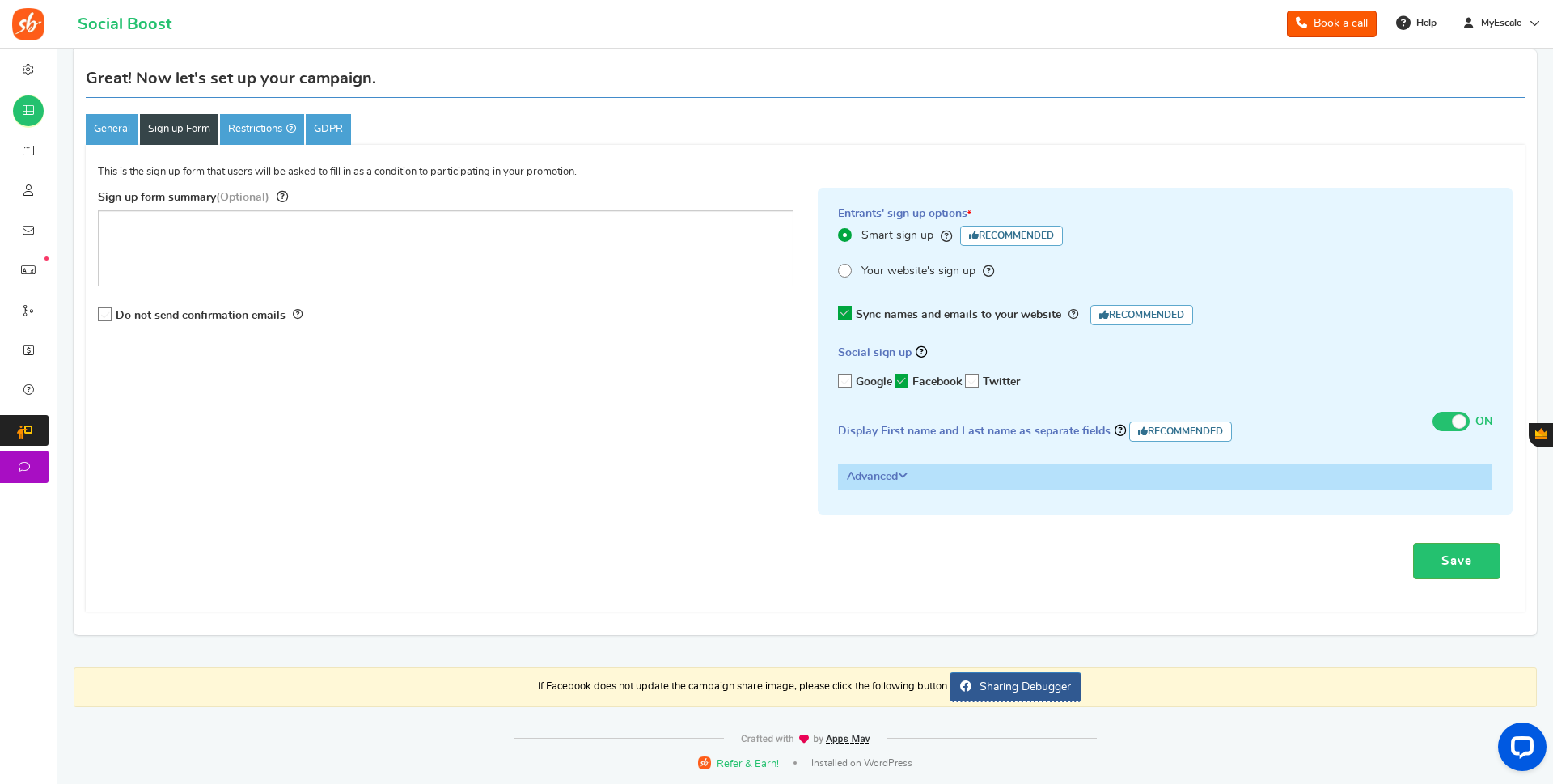
click at [893, 474] on h3 "Advanced" at bounding box center [1166, 477] width 654 height 25
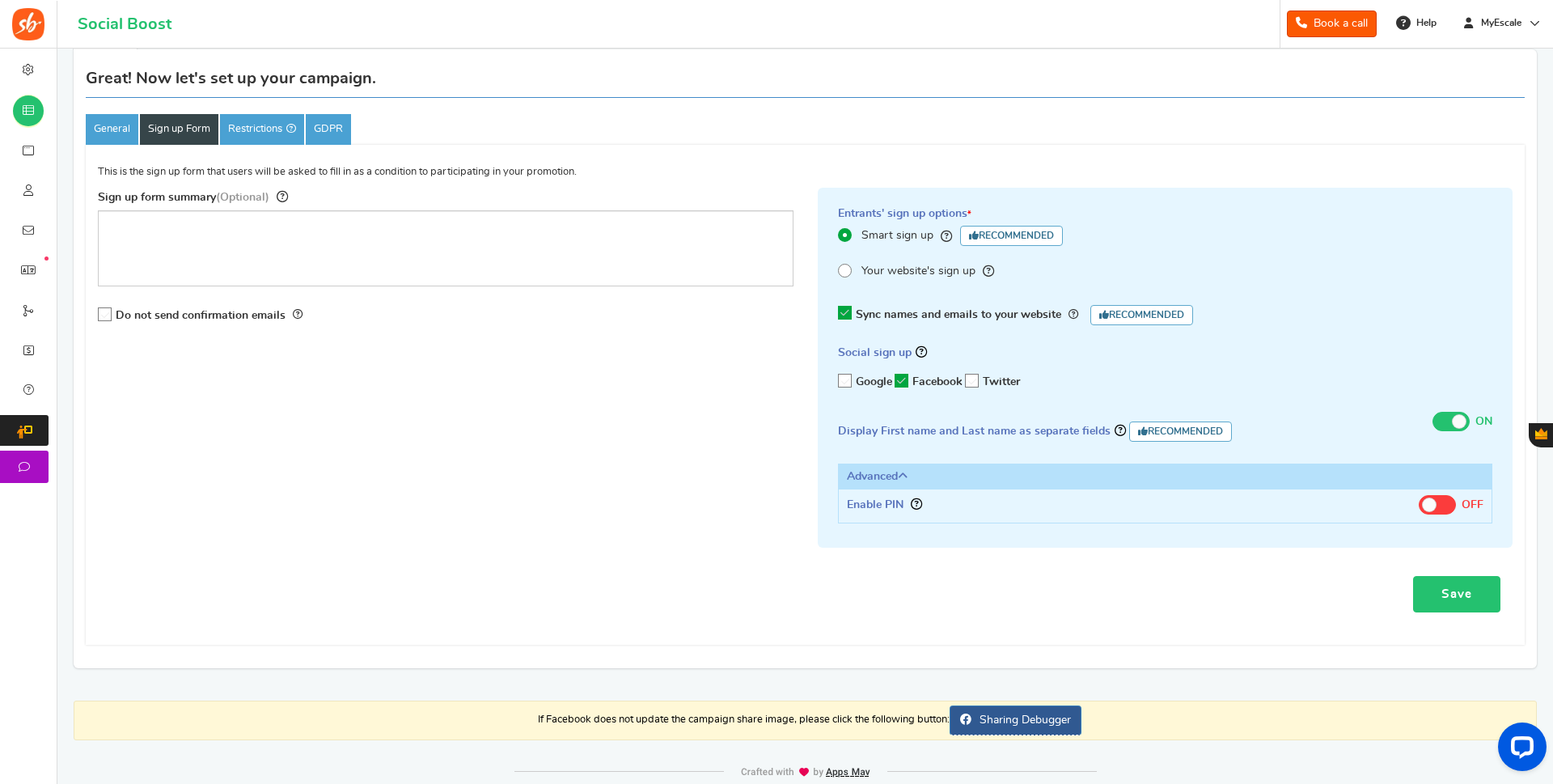
click at [1484, 598] on link "Save" at bounding box center [1457, 594] width 88 height 36
click at [257, 138] on link "Restrictions" at bounding box center [262, 129] width 84 height 31
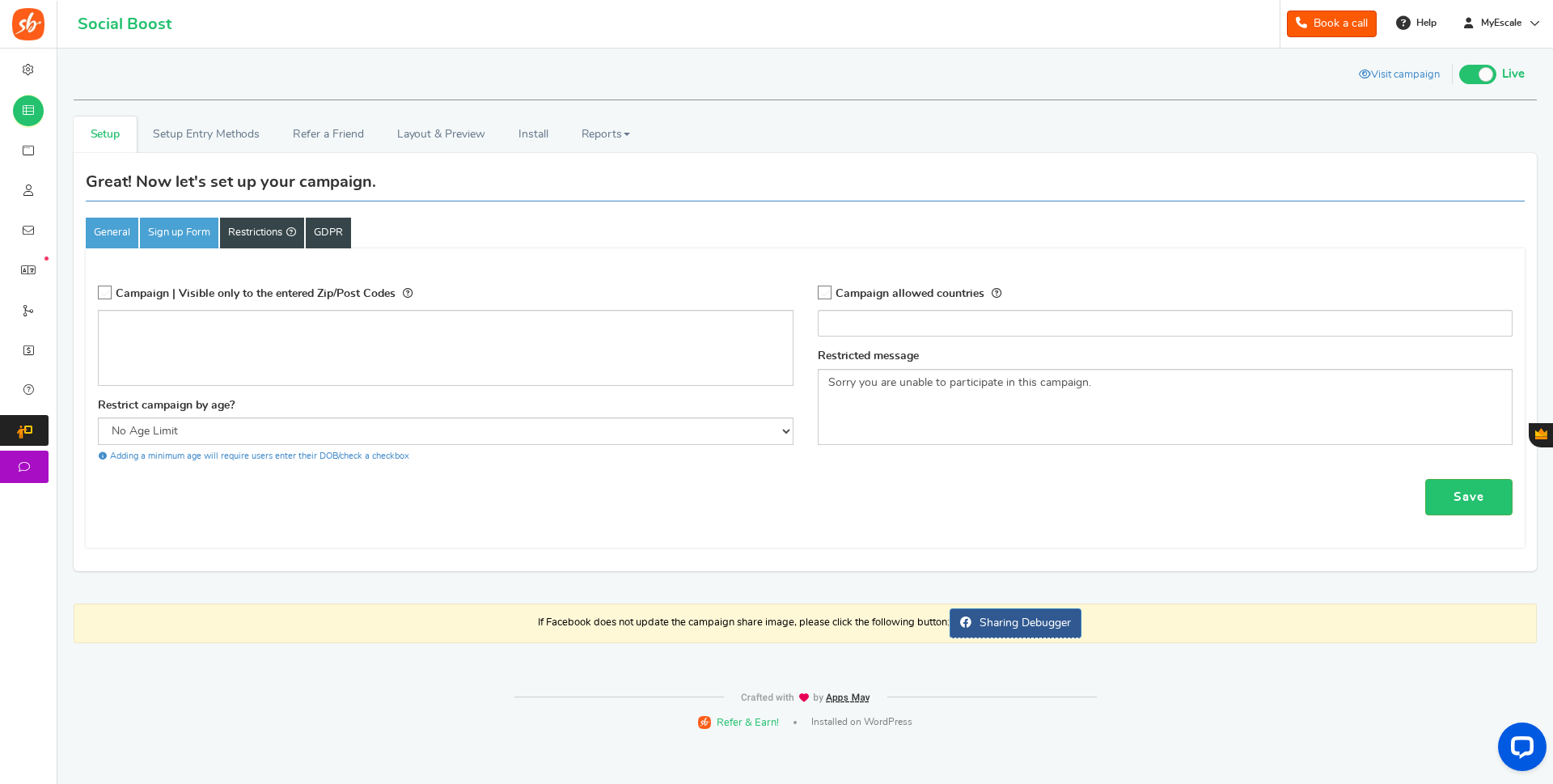
click at [346, 229] on link "GDPR" at bounding box center [328, 233] width 45 height 31
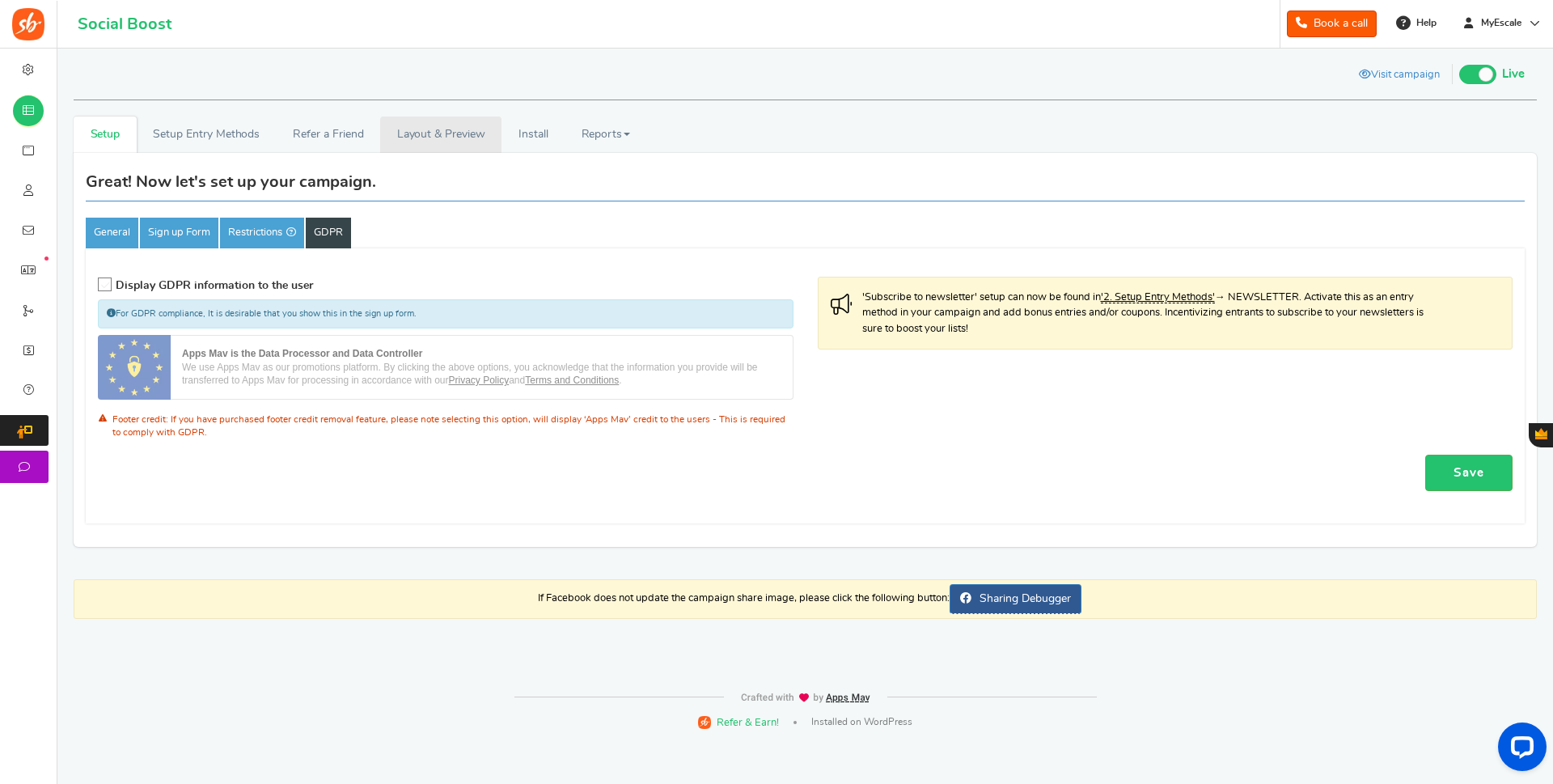
click at [461, 127] on link "Layout & Preview" at bounding box center [441, 134] width 121 height 36
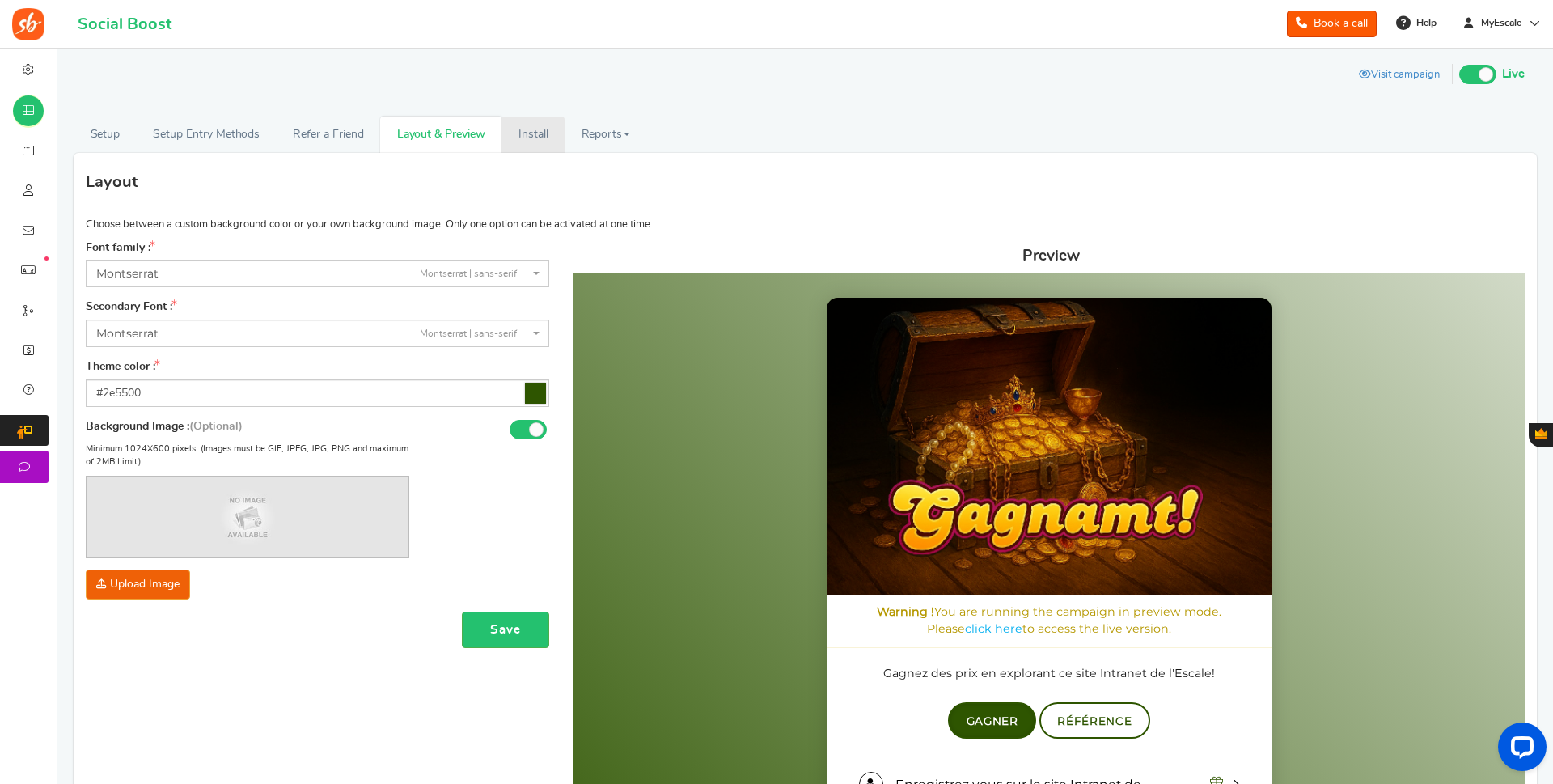
click at [530, 134] on link "Install" at bounding box center [533, 134] width 63 height 36
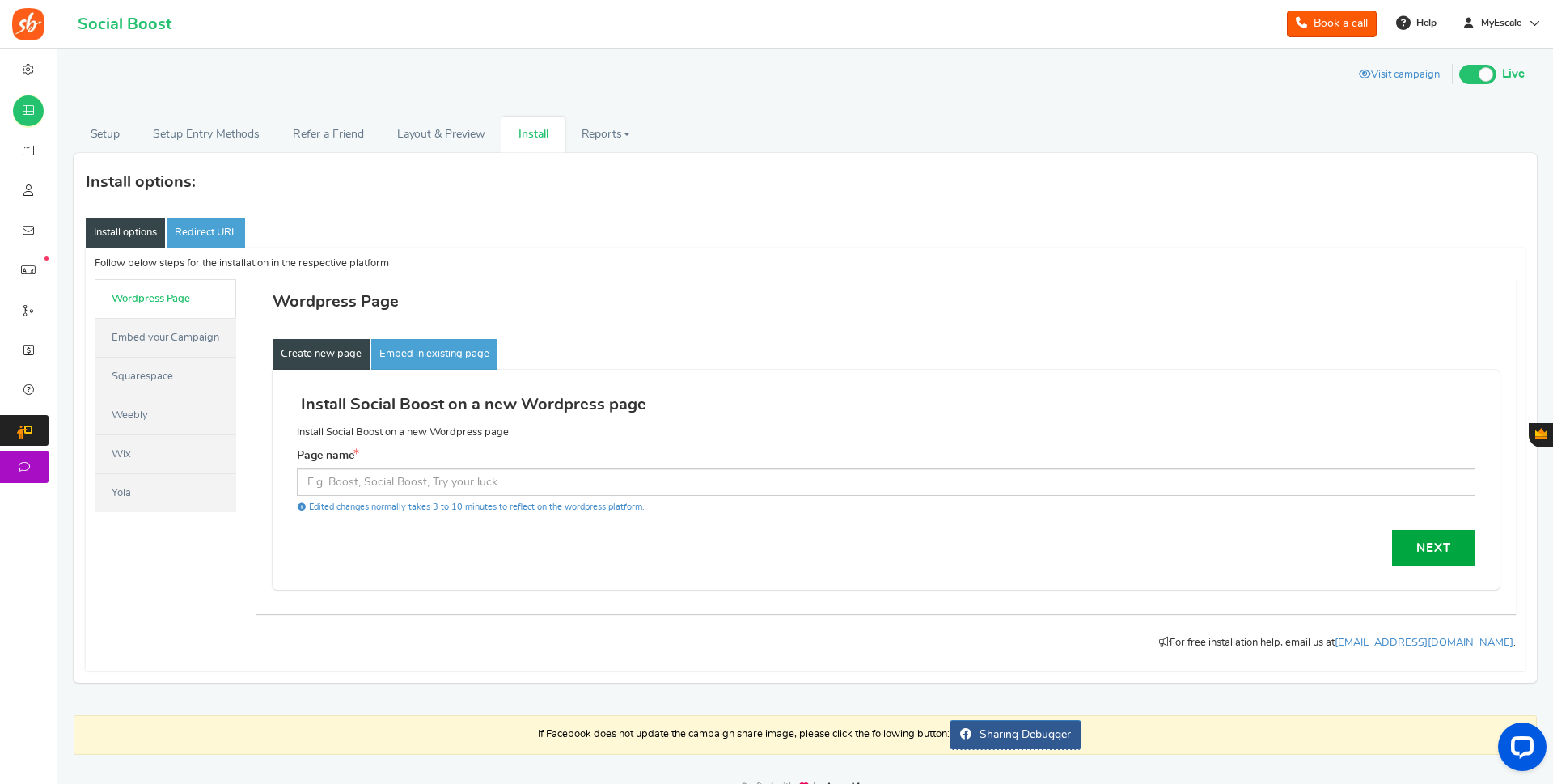
drag, startPoint x: 352, startPoint y: 298, endPoint x: 373, endPoint y: 294, distance: 21.4
click at [357, 297] on h4 "Wordpress Page" at bounding box center [893, 301] width 1245 height 43
click at [189, 339] on link "Embed your Campaign" at bounding box center [165, 337] width 142 height 39
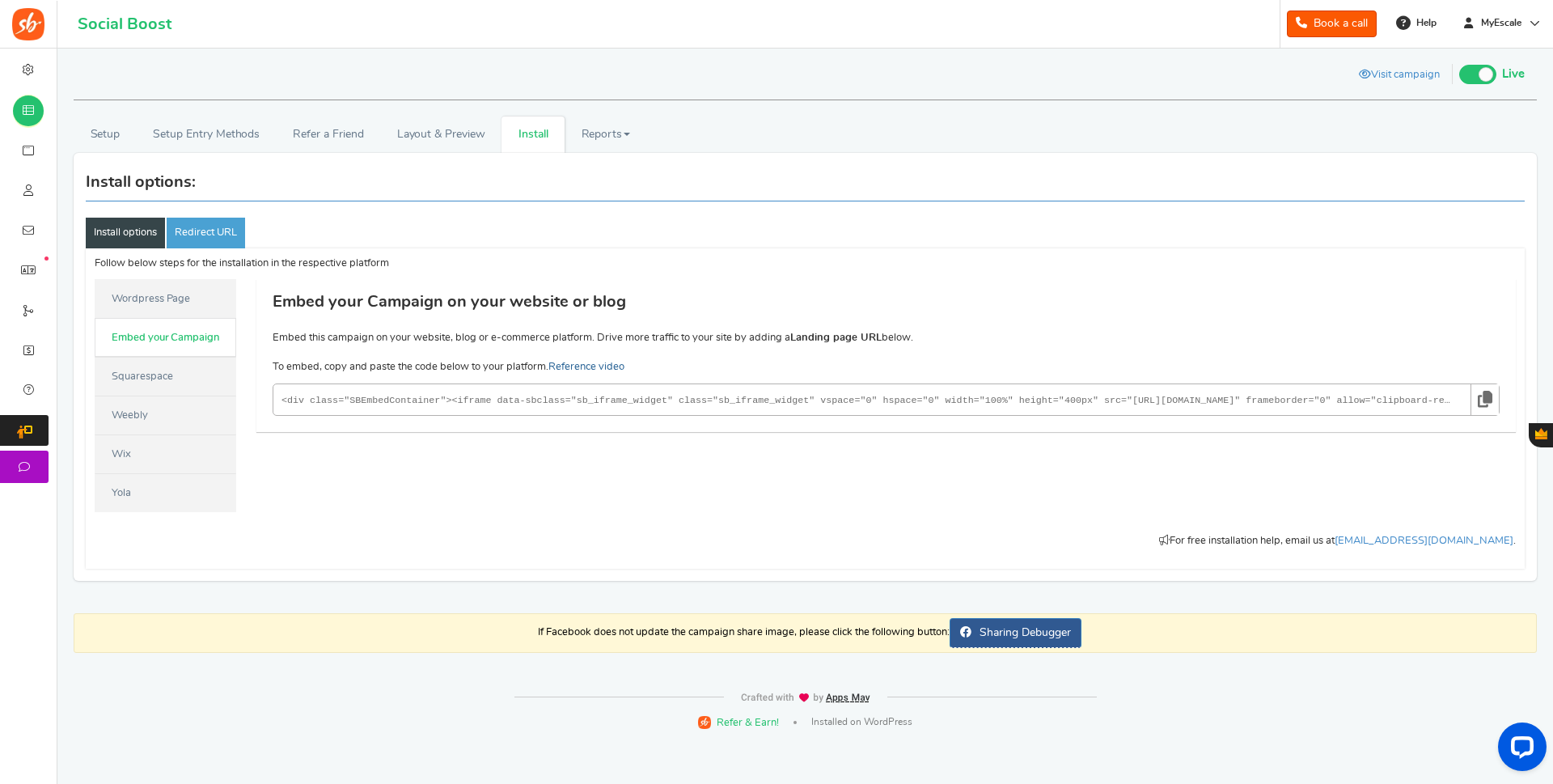
click at [588, 362] on link "Reference video" at bounding box center [586, 366] width 76 height 11
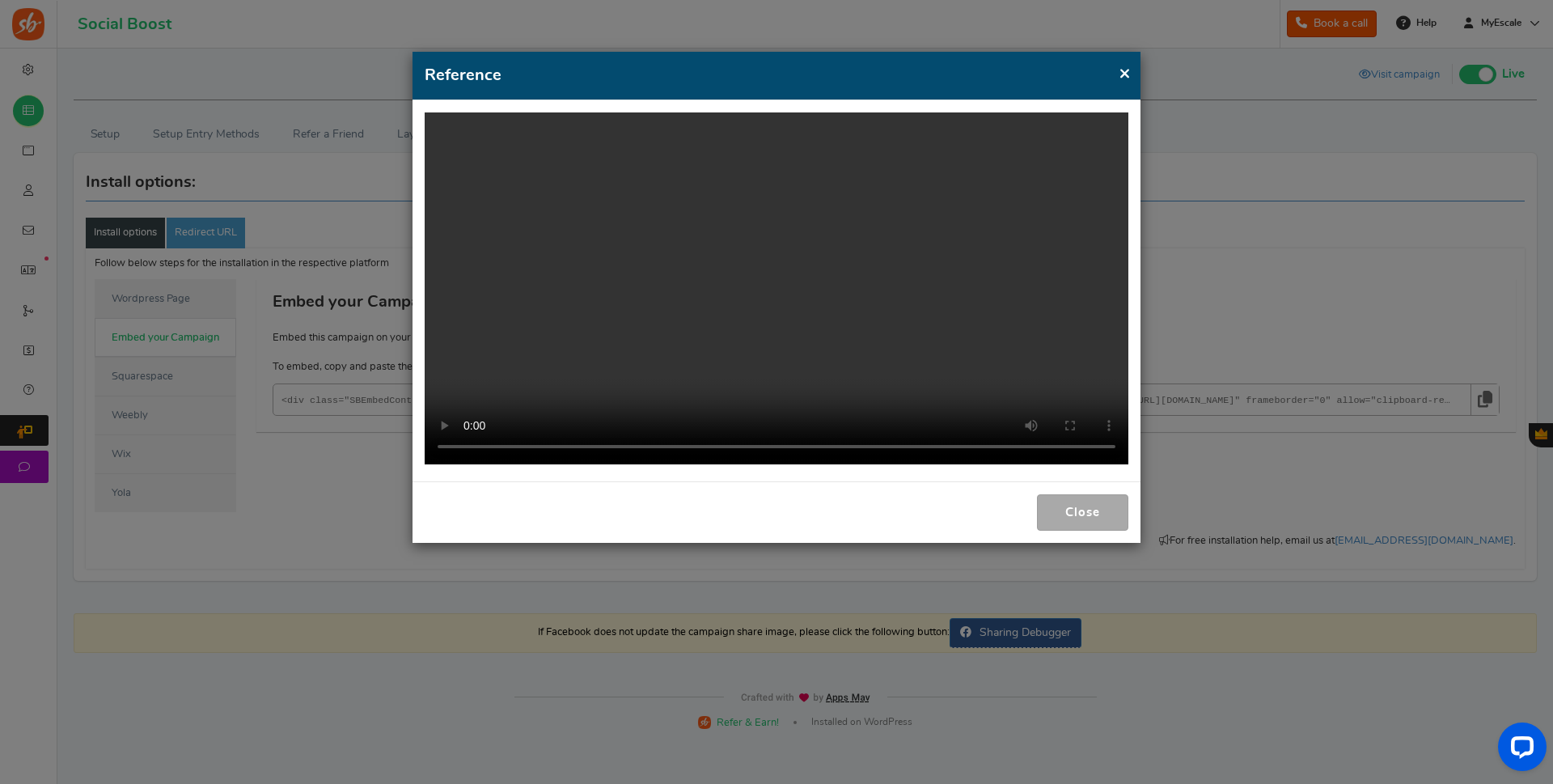
click at [1096, 505] on button "Close" at bounding box center [1083, 512] width 92 height 36
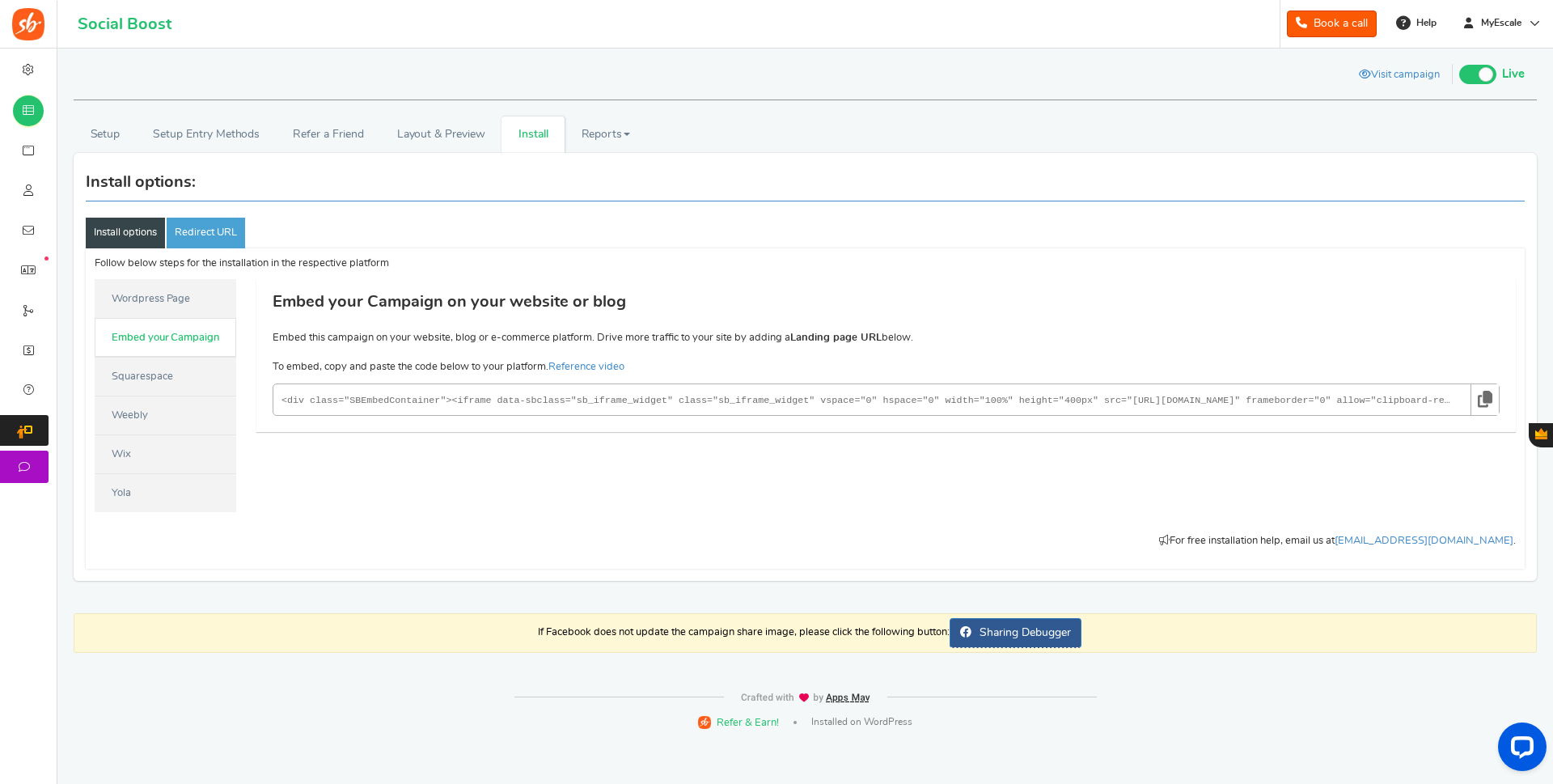
click at [1489, 396] on icon at bounding box center [1486, 399] width 15 height 30
click at [139, 371] on link "Squarespace" at bounding box center [165, 375] width 142 height 39
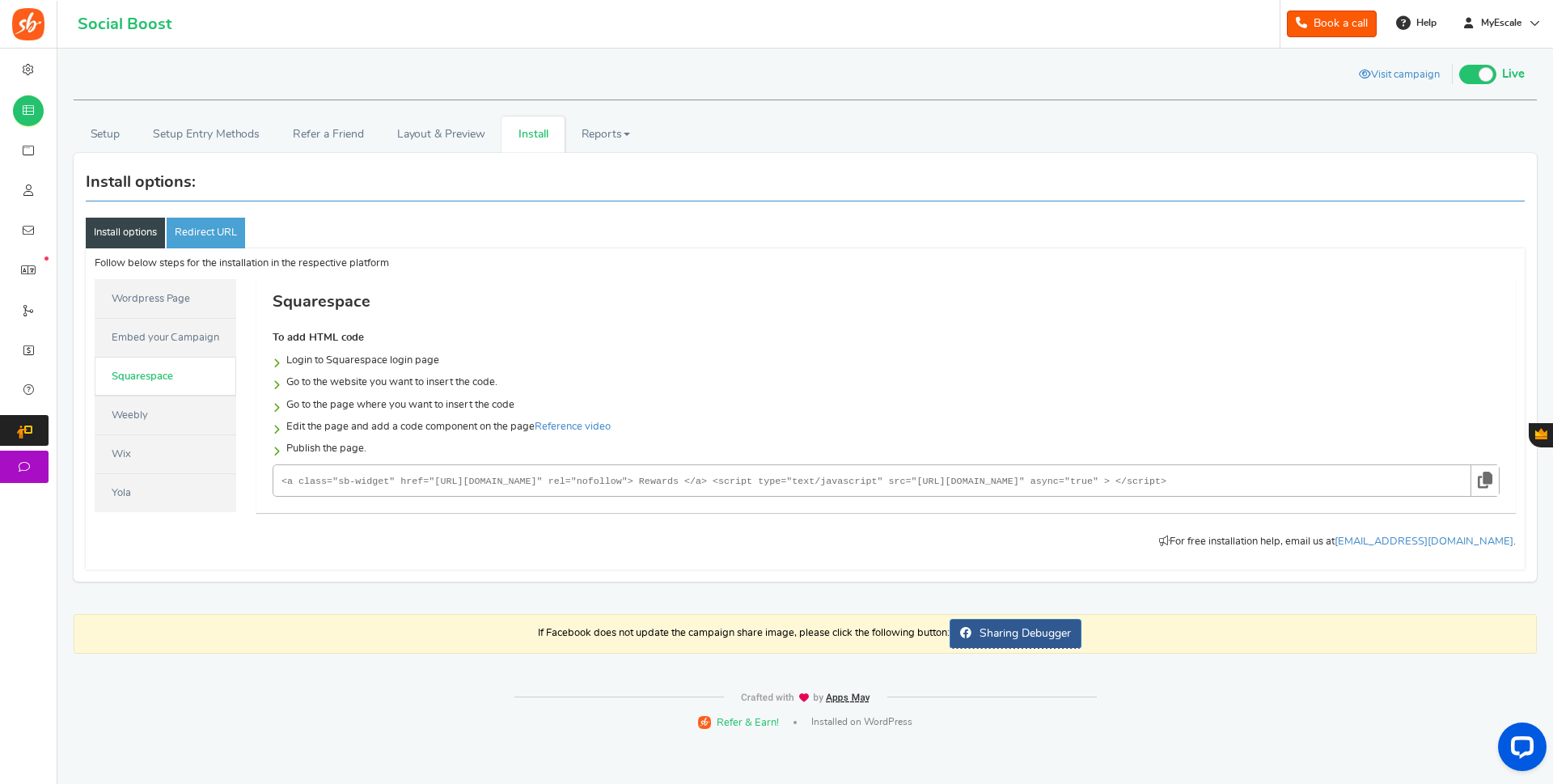
click at [135, 414] on link "Weebly" at bounding box center [165, 415] width 142 height 39
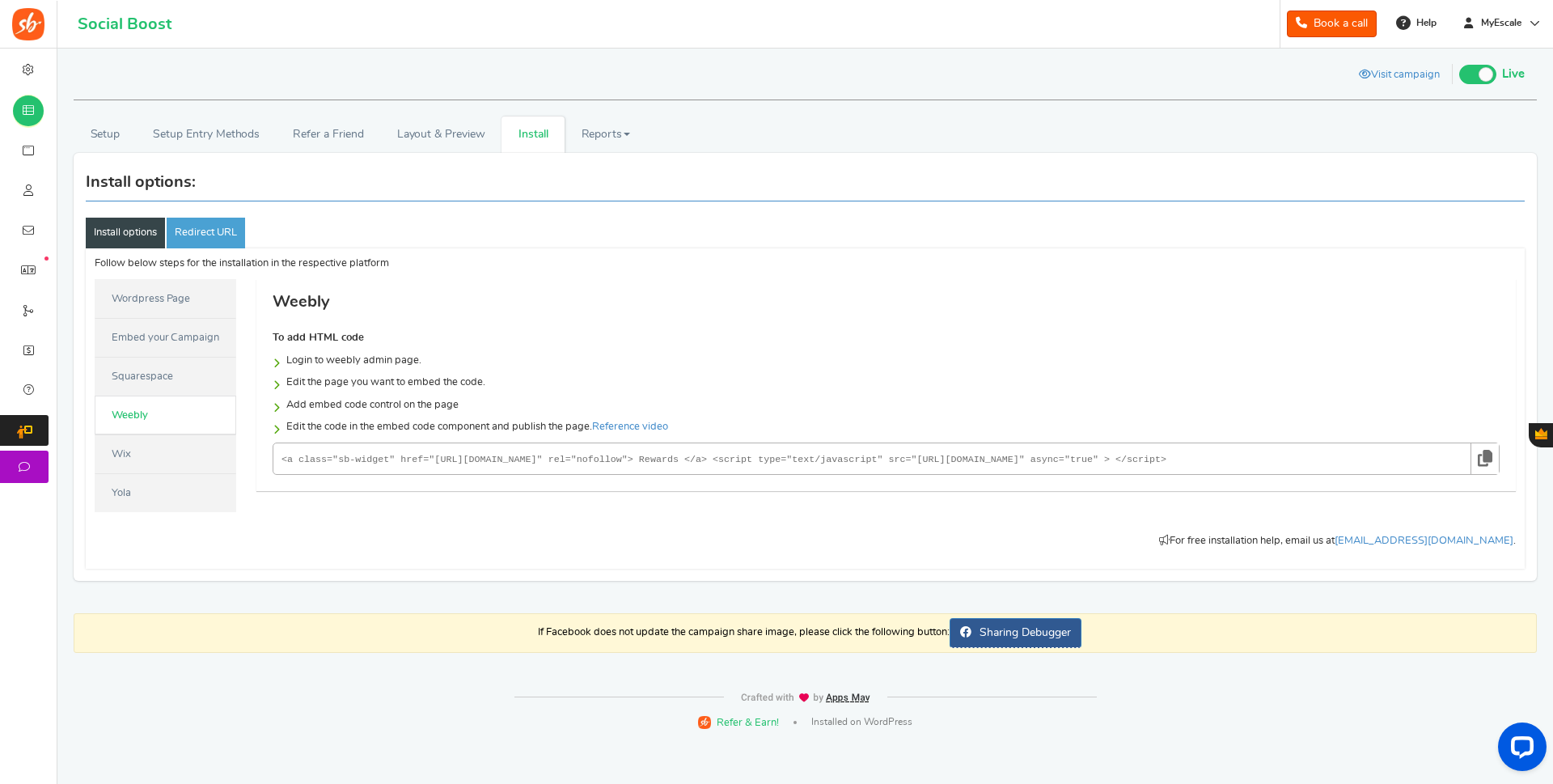
click at [135, 445] on link "Wix" at bounding box center [165, 453] width 142 height 39
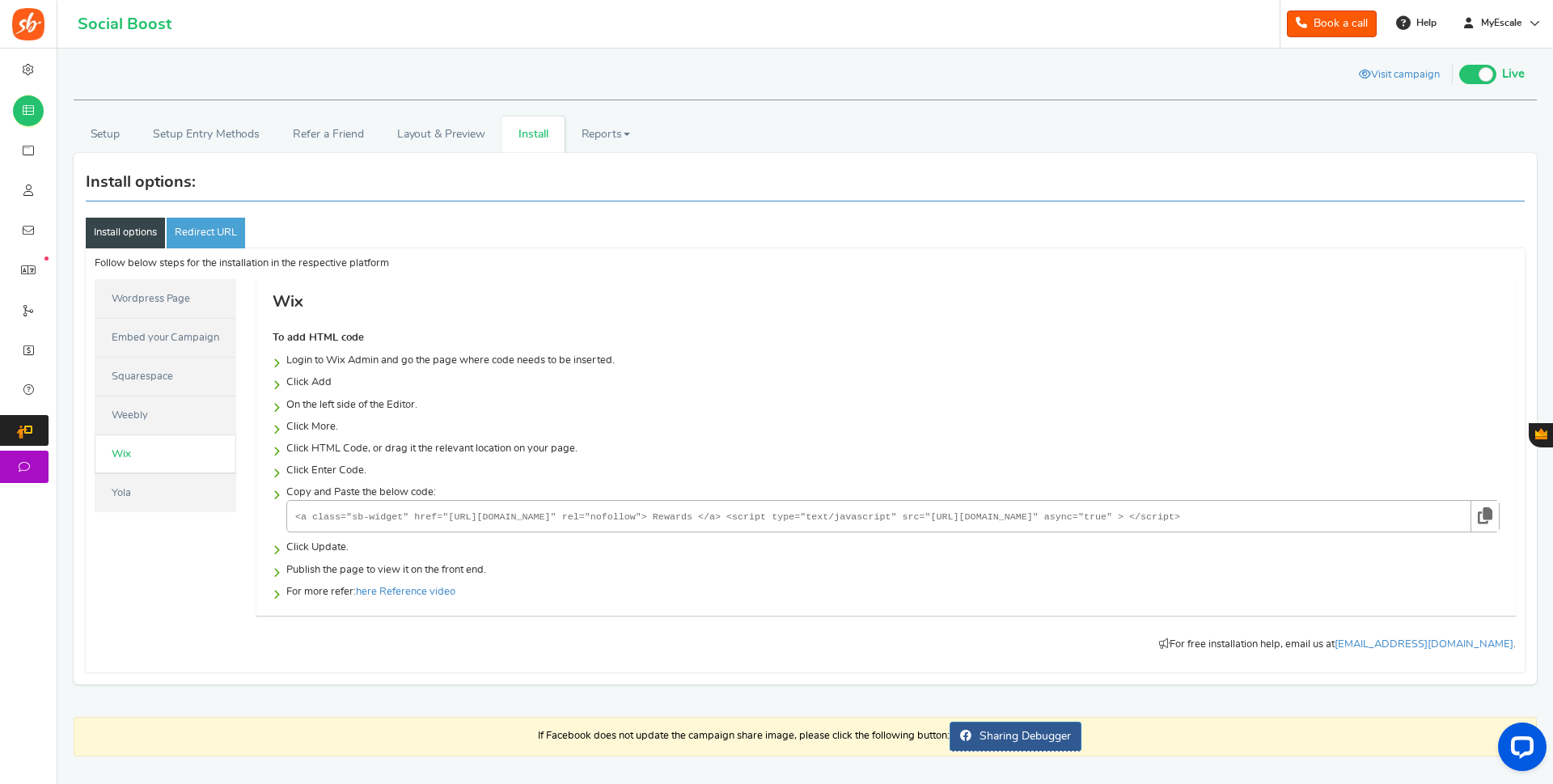
click at [126, 495] on link "Yola" at bounding box center [165, 492] width 142 height 39
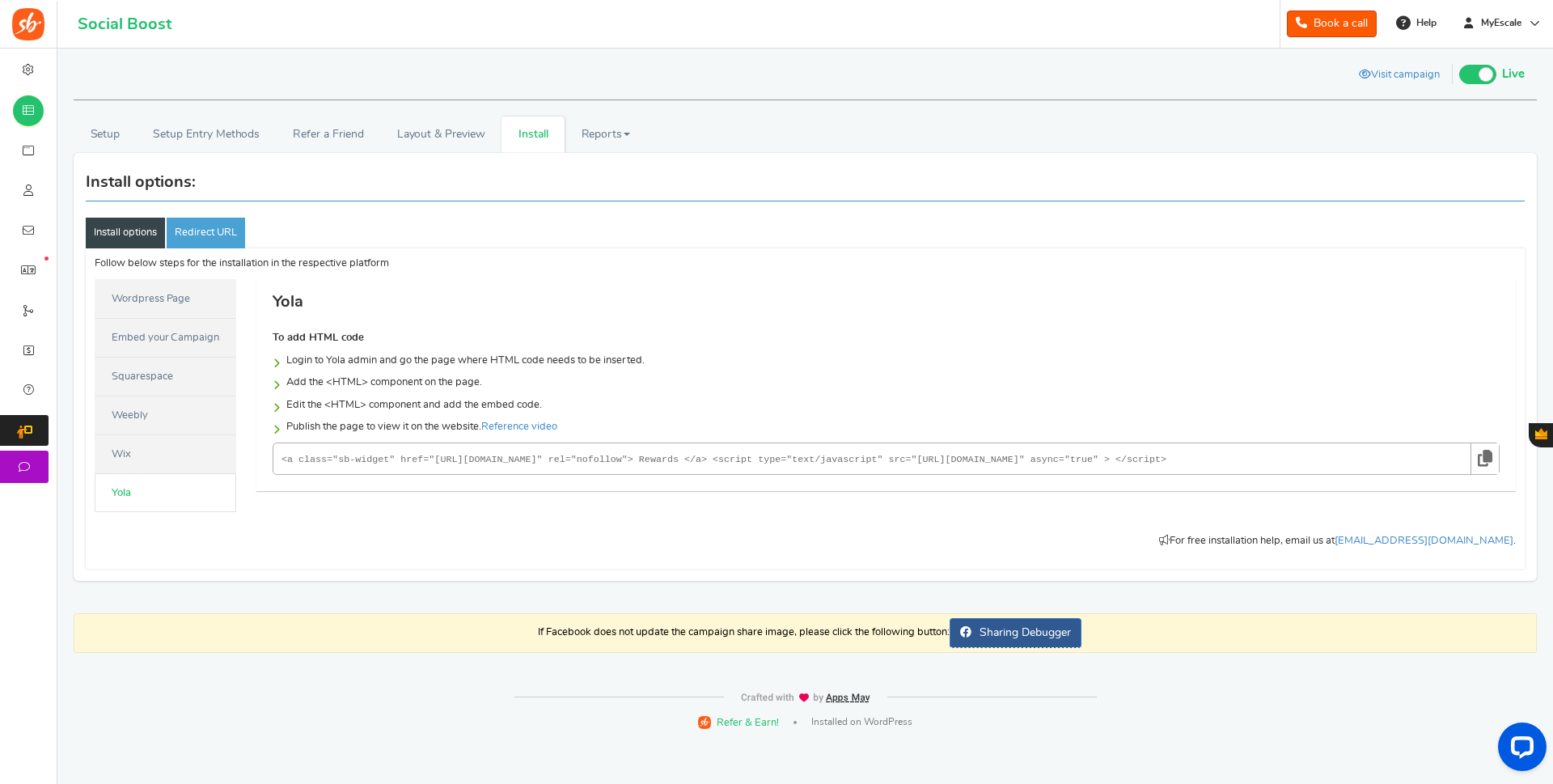
click at [165, 338] on link "Embed your Campaign" at bounding box center [165, 337] width 142 height 39
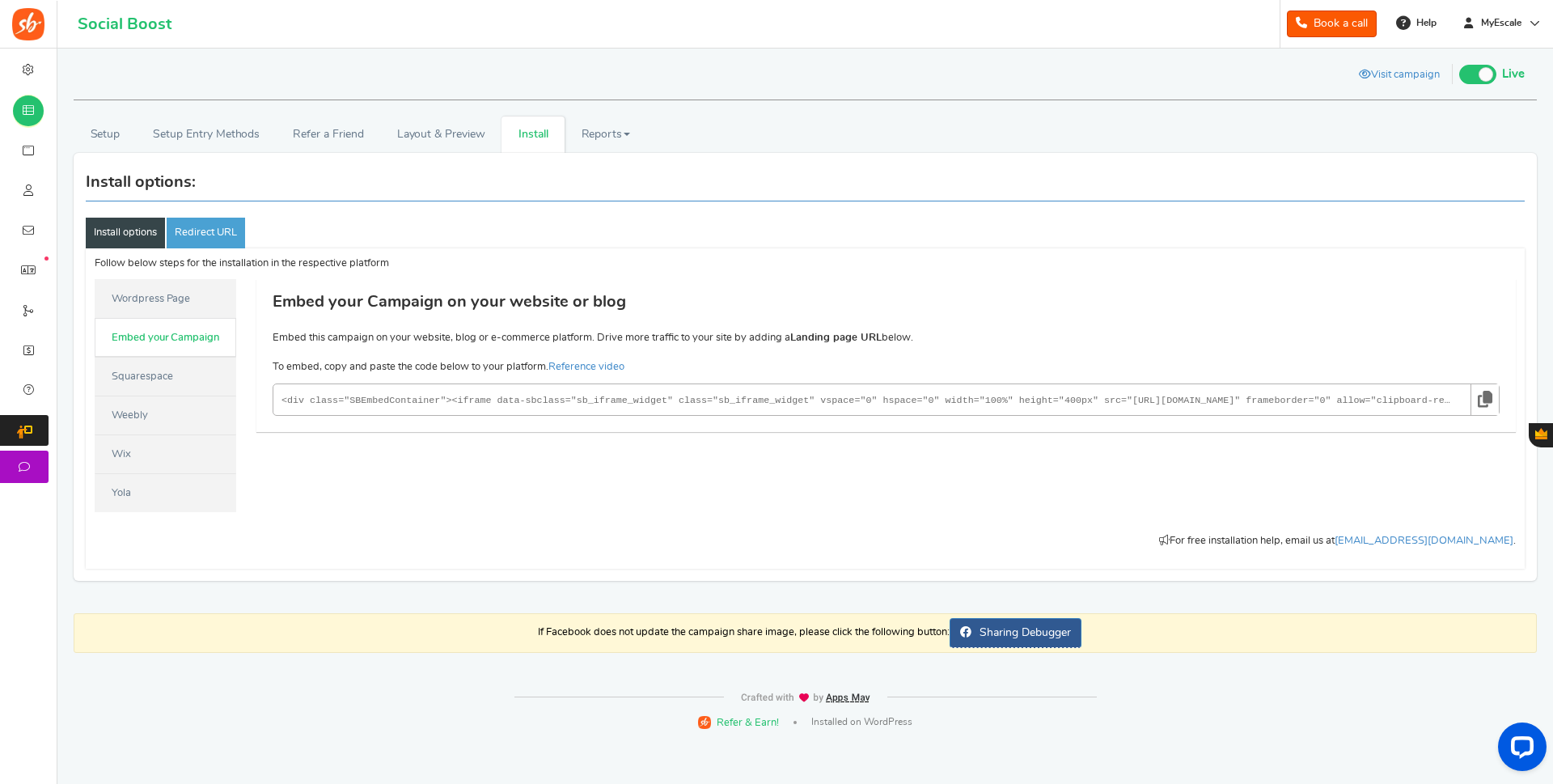
click at [157, 295] on link "Wordpress Page" at bounding box center [165, 298] width 142 height 39
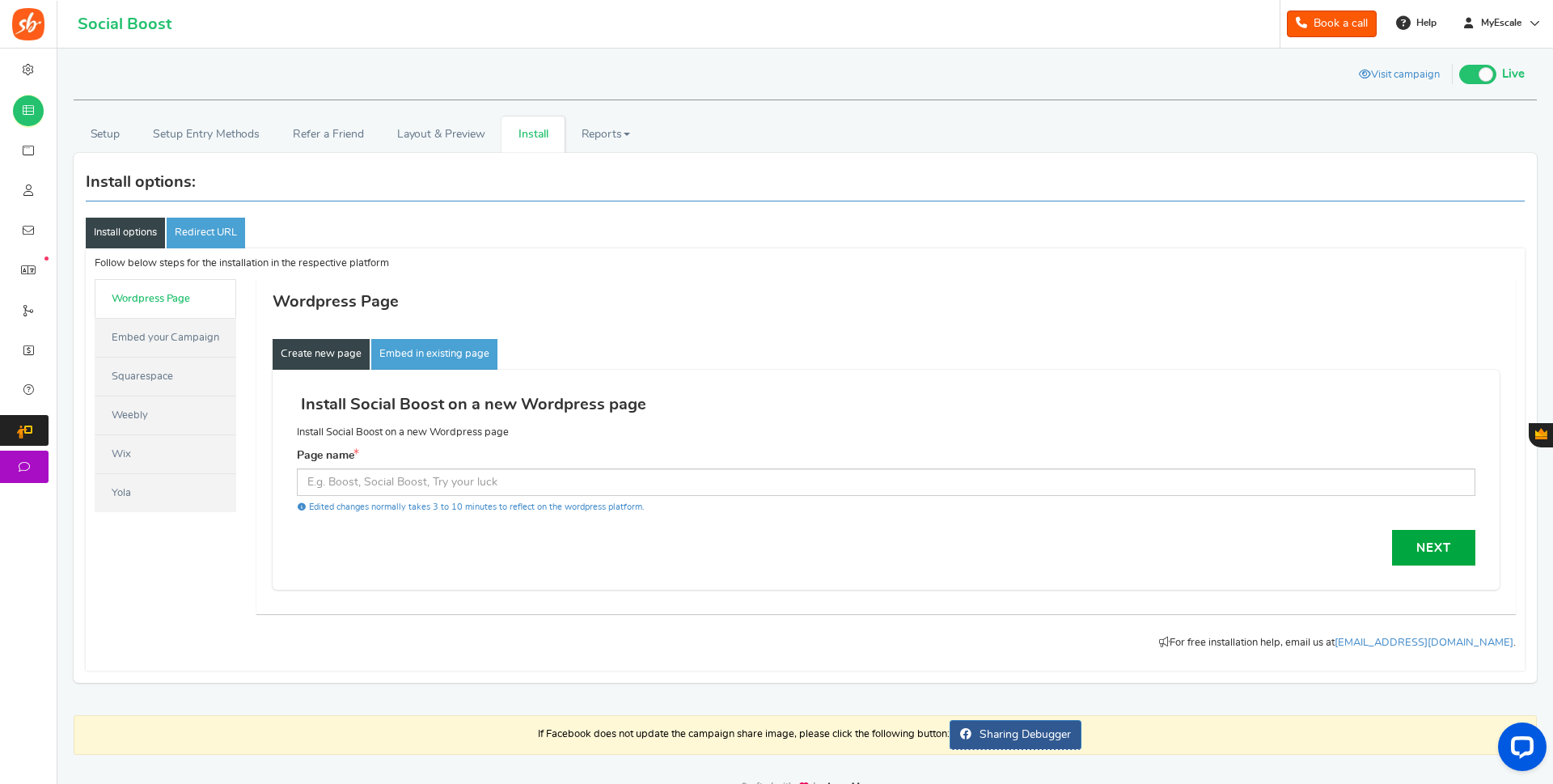
click at [329, 358] on link "Create new page" at bounding box center [321, 355] width 97 height 31
click at [161, 334] on link "Embed your Campaign" at bounding box center [165, 337] width 142 height 39
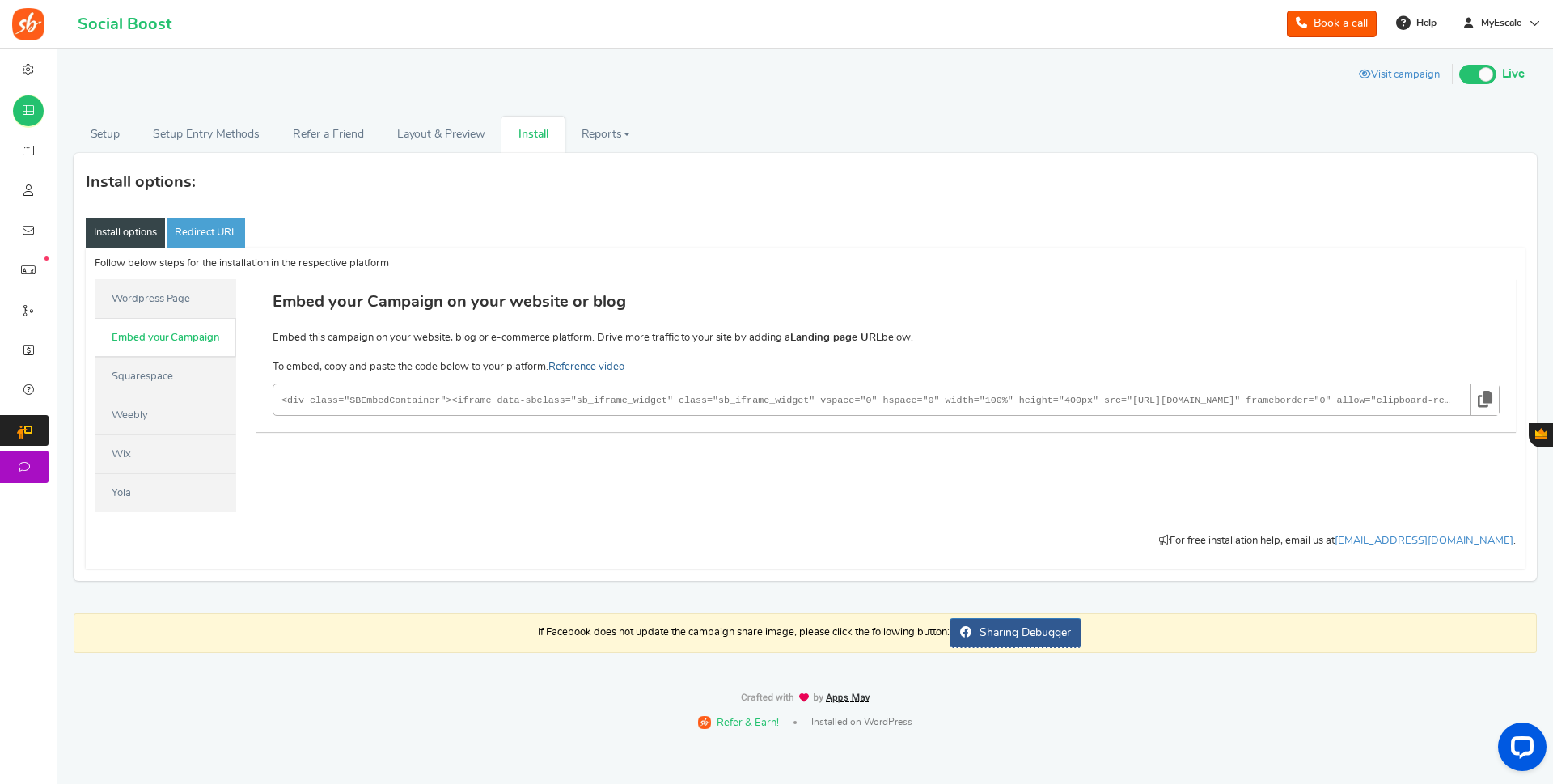
click at [595, 368] on link "Reference video" at bounding box center [586, 366] width 76 height 11
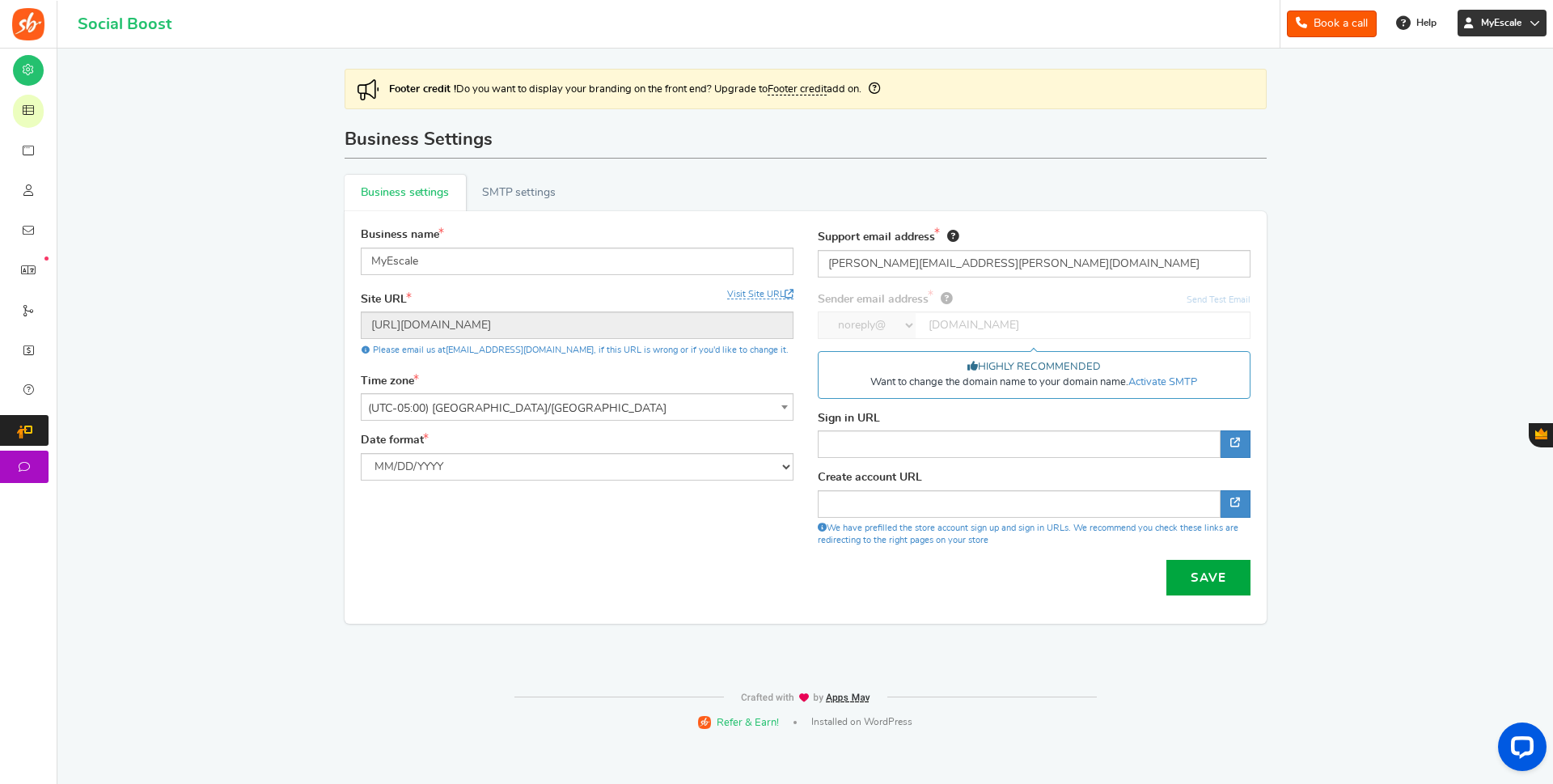
click at [1505, 14] on link "MyEscale" at bounding box center [1502, 23] width 89 height 27
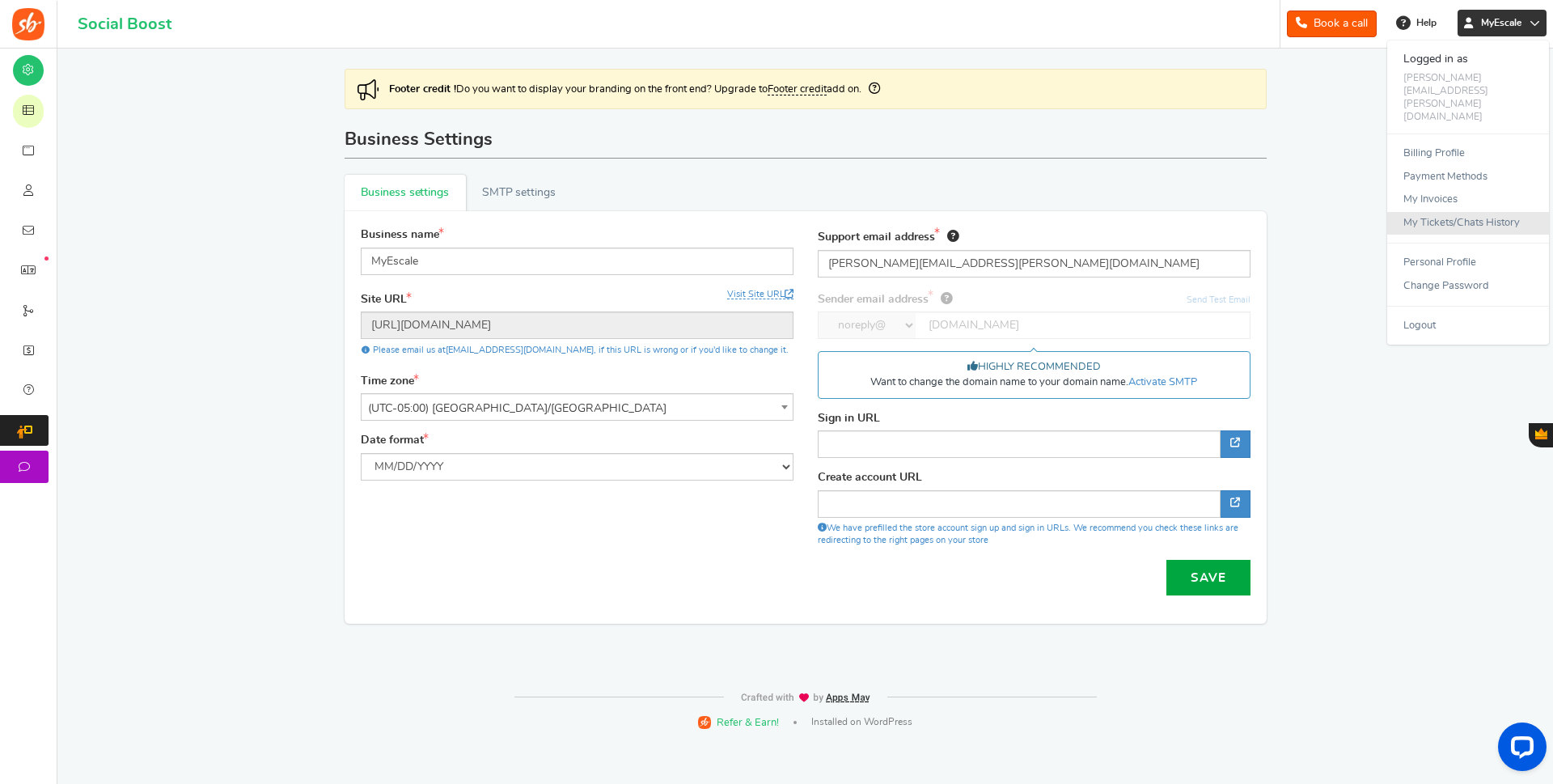
click at [1433, 212] on link "My Tickets/Chats History" at bounding box center [1468, 224] width 161 height 24
